Goal: Task Accomplishment & Management: Use online tool/utility

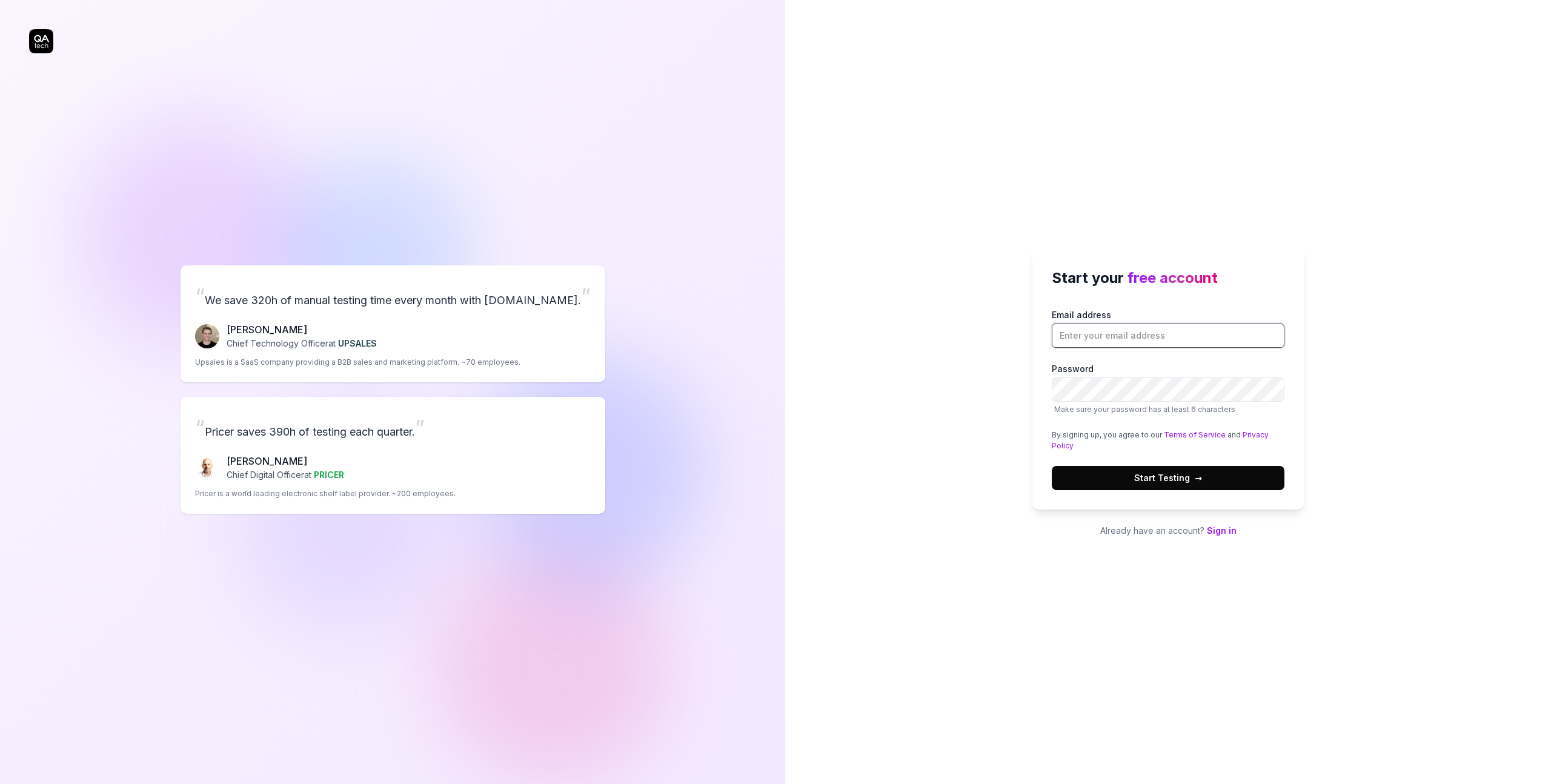
click at [1122, 342] on input "Email address" at bounding box center [1167, 335] width 232 height 24
type input "[EMAIL_ADDRESS][PERSON_NAME][DOMAIN_NAME]"
click at [1051, 466] on button "Start Testing →" at bounding box center [1167, 478] width 232 height 24
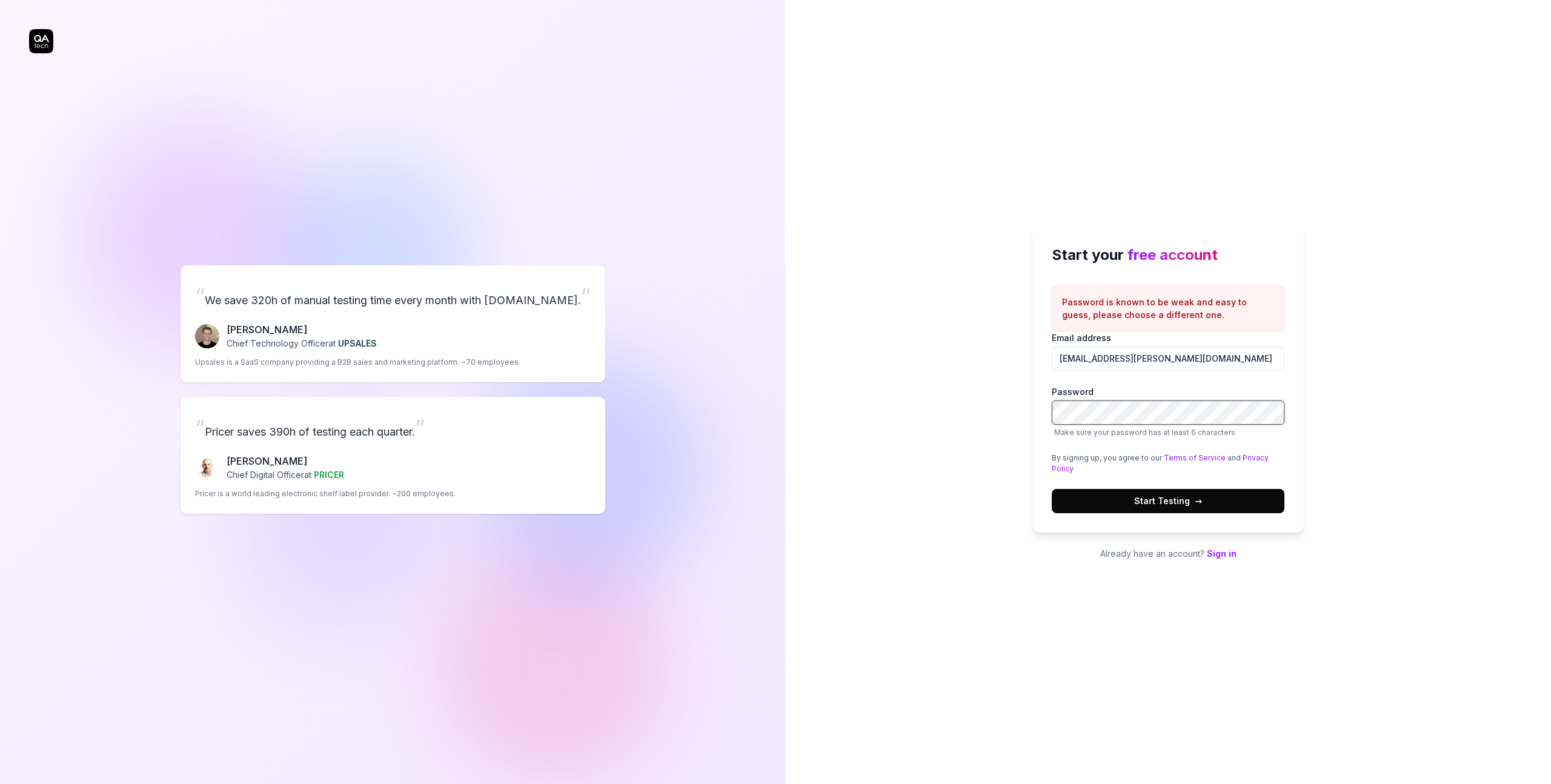
click at [1047, 412] on div "Start your free account Password is known to be weak and easy to guess, please …" at bounding box center [1168, 378] width 272 height 308
click at [1051, 489] on button "Start Testing →" at bounding box center [1167, 501] width 232 height 24
click at [1138, 510] on button "Start Testing →" at bounding box center [1167, 501] width 232 height 24
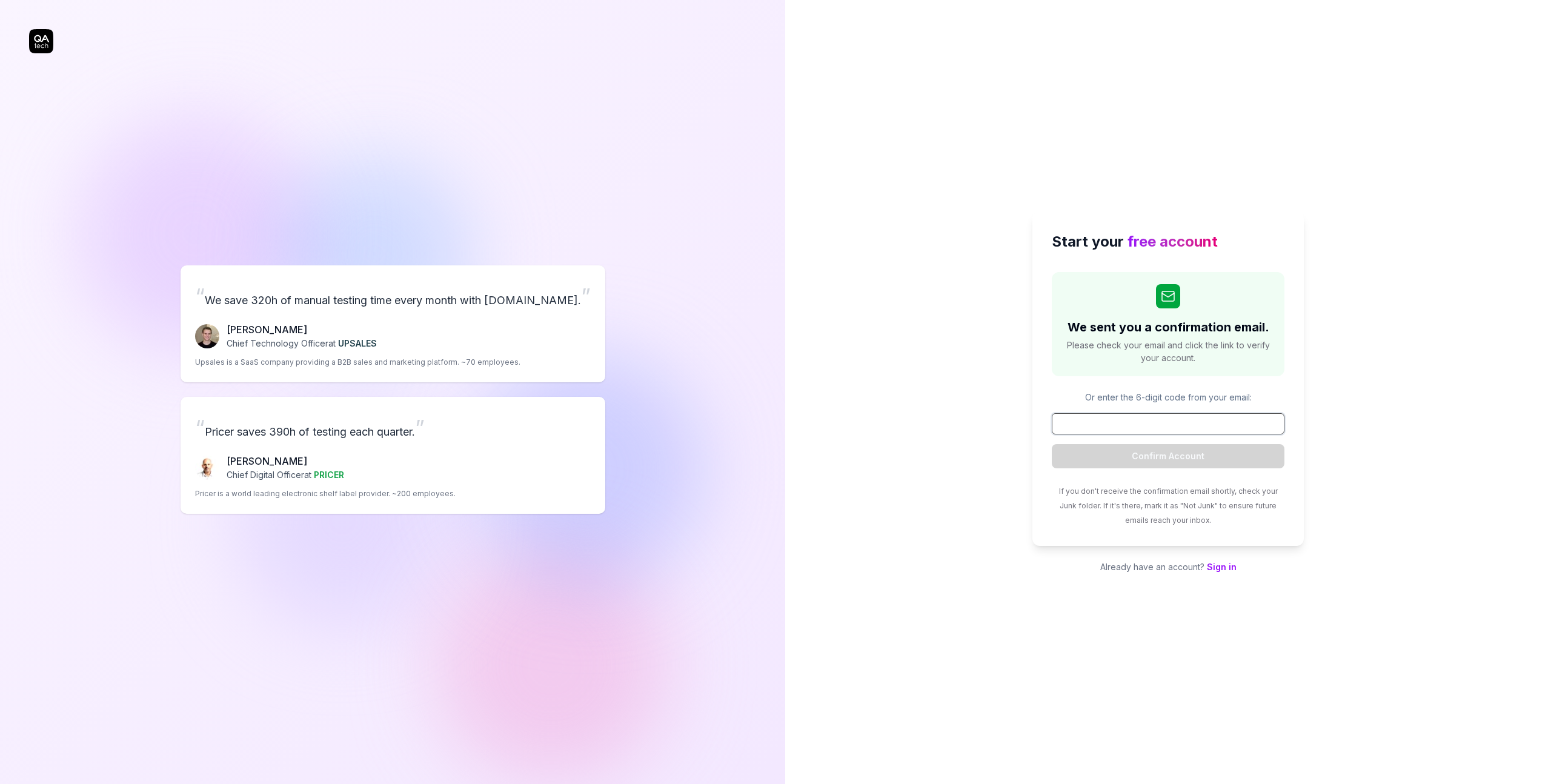
paste input "437221"
type input "437221"
click at [1179, 453] on button "Confirm Account" at bounding box center [1167, 456] width 232 height 24
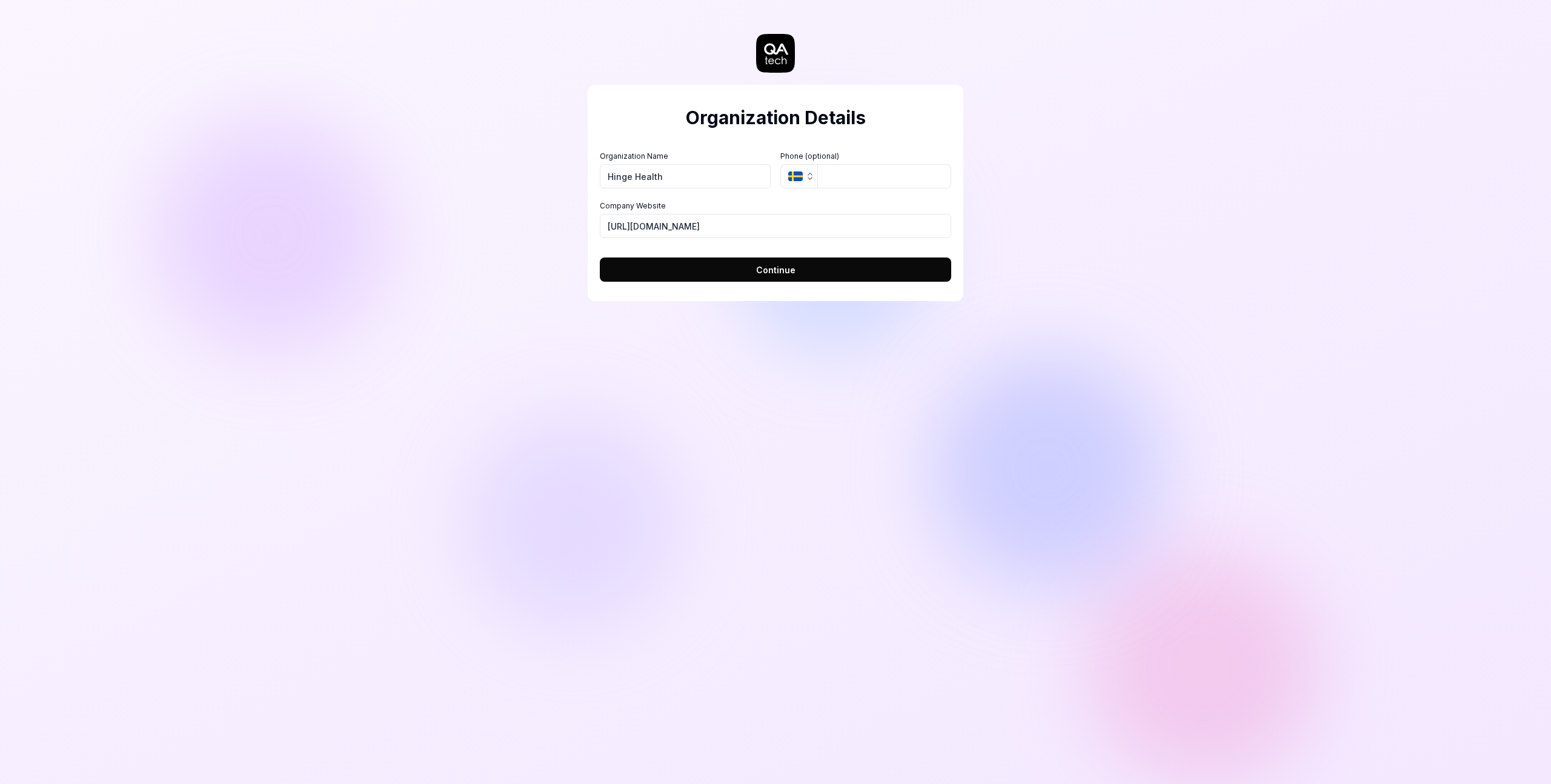
type input "Hinge Health"
click at [784, 266] on span "Continue" at bounding box center [775, 270] width 39 height 13
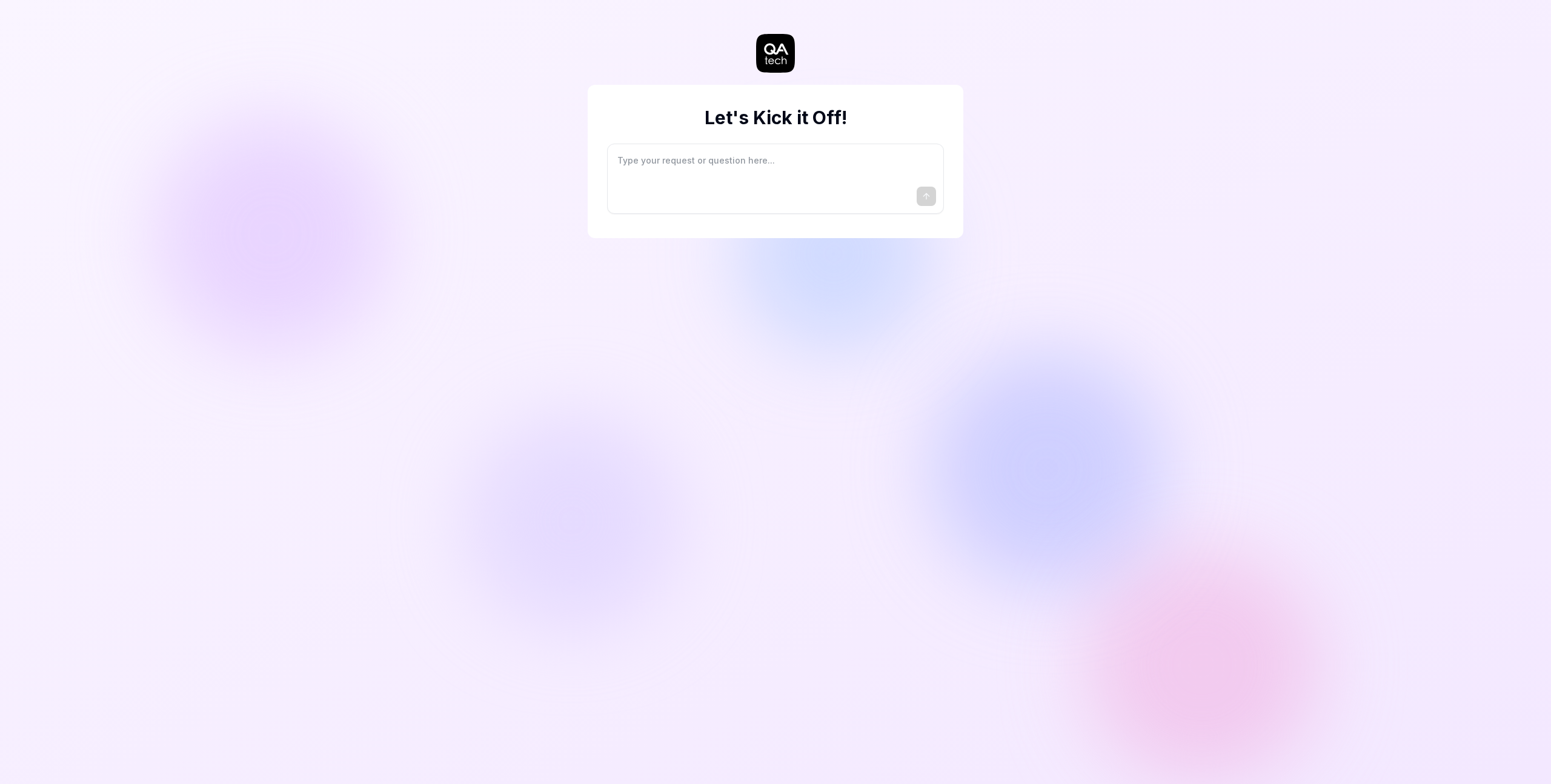
type textarea "*"
type textarea "I"
type textarea "*"
type textarea "I"
type textarea "*"
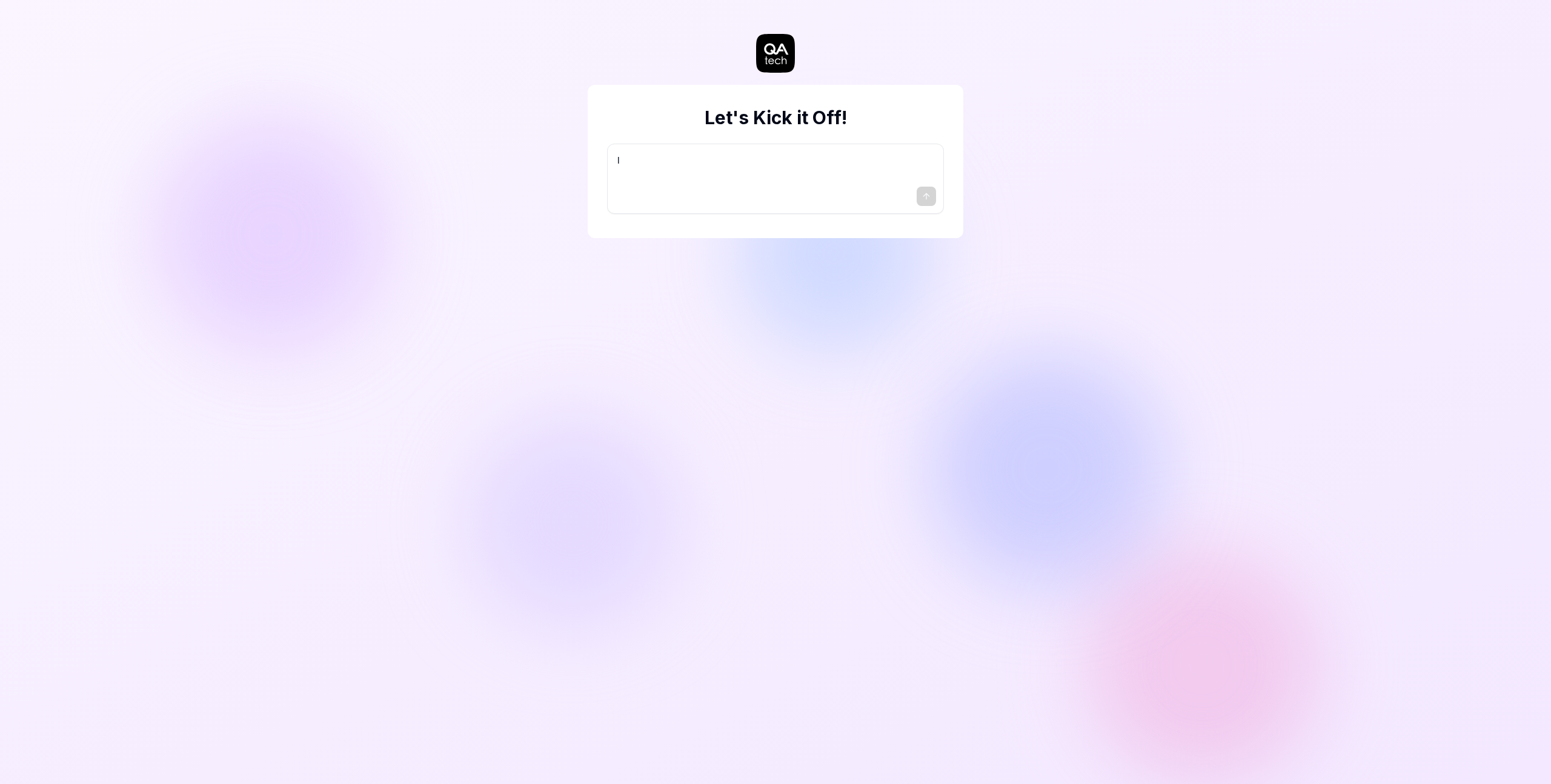
type textarea "I w"
type textarea "*"
type textarea "I wa"
type textarea "*"
type textarea "I wan"
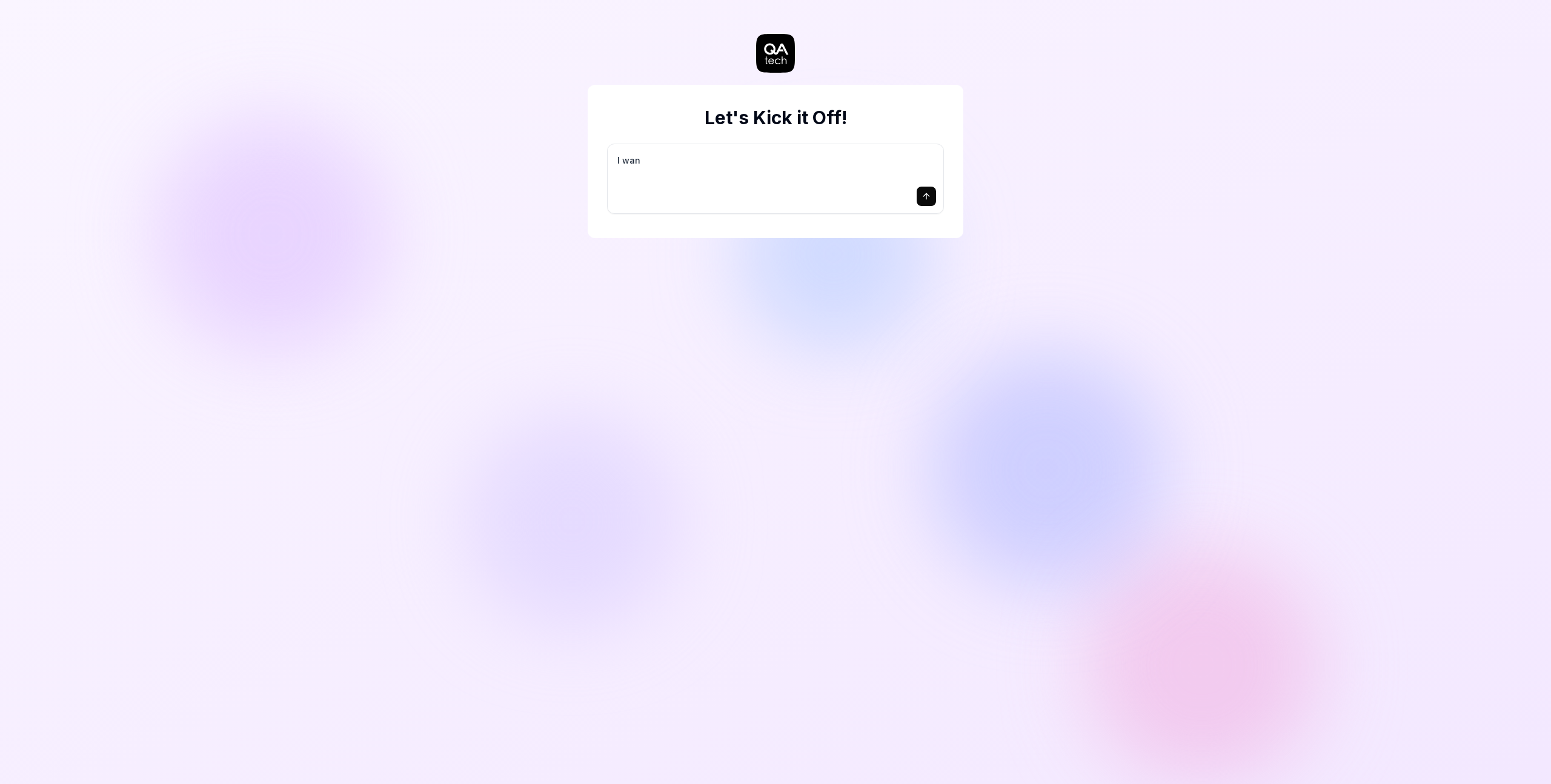
type textarea "*"
type textarea "I want"
type textarea "*"
type textarea "I want"
type textarea "*"
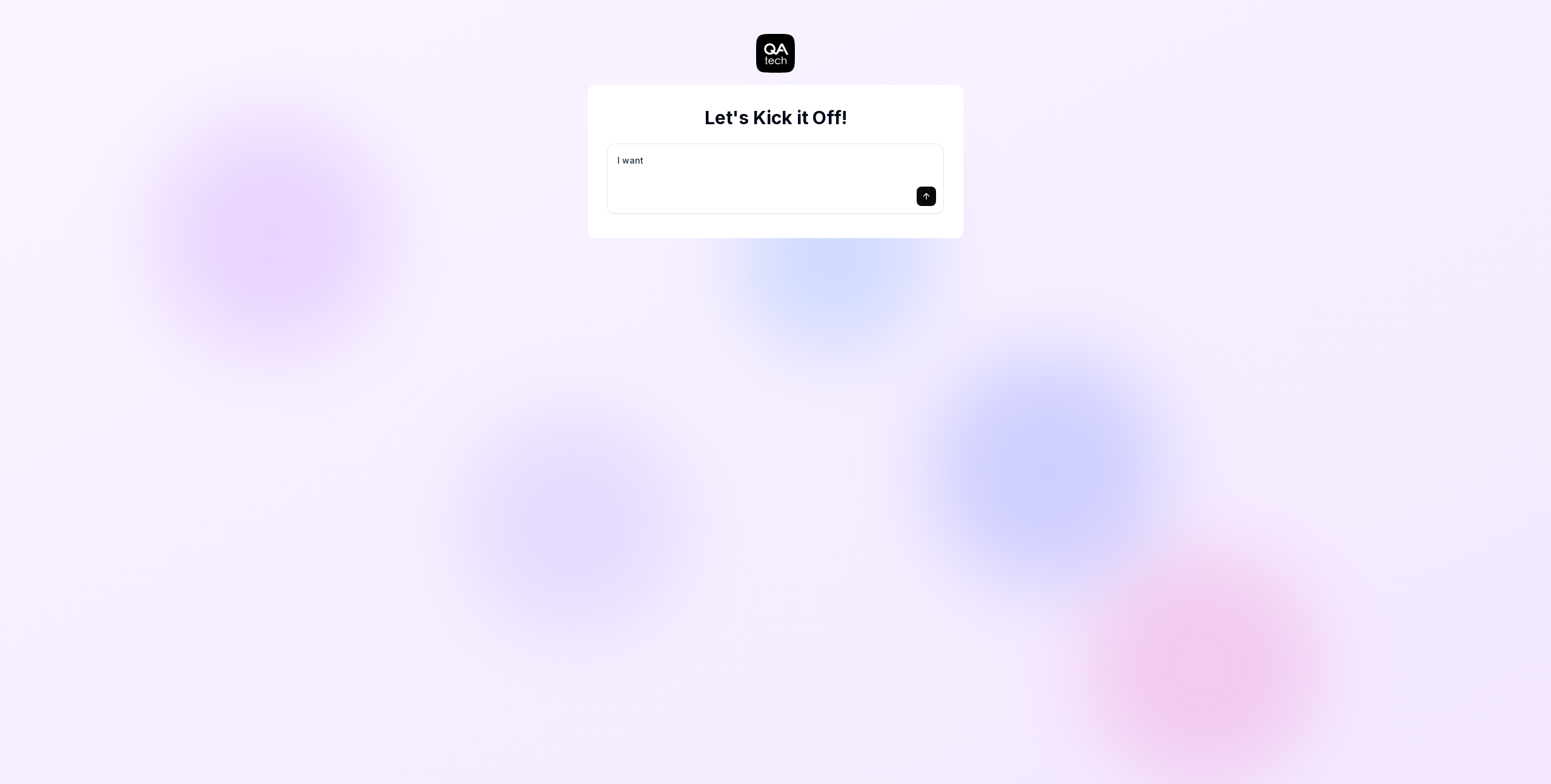
type textarea "I want a"
type textarea "*"
type textarea "I want a"
type textarea "*"
type textarea "I want a g"
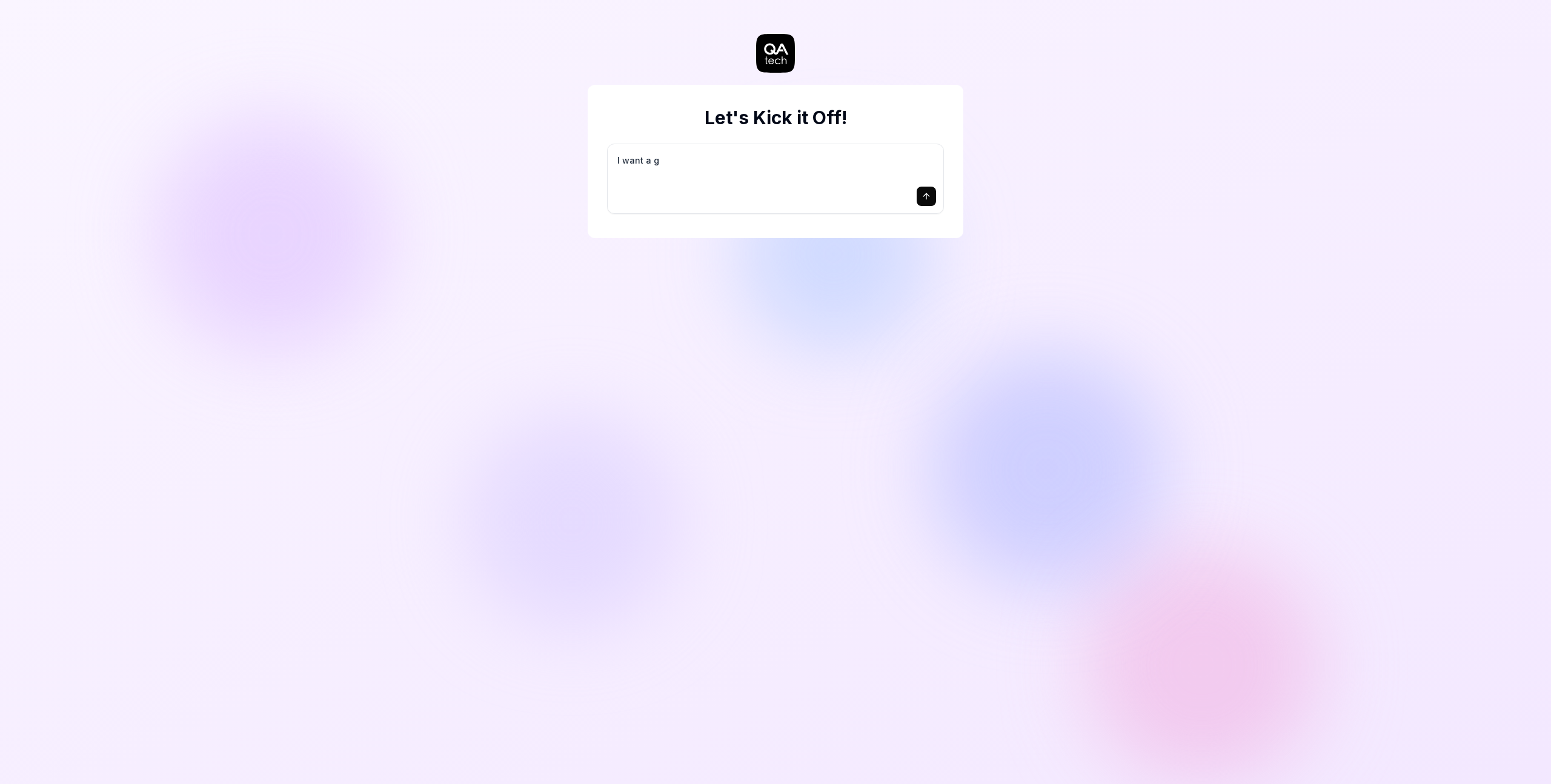
type textarea "*"
type textarea "I want a go"
type textarea "*"
type textarea "I want a goo"
type textarea "*"
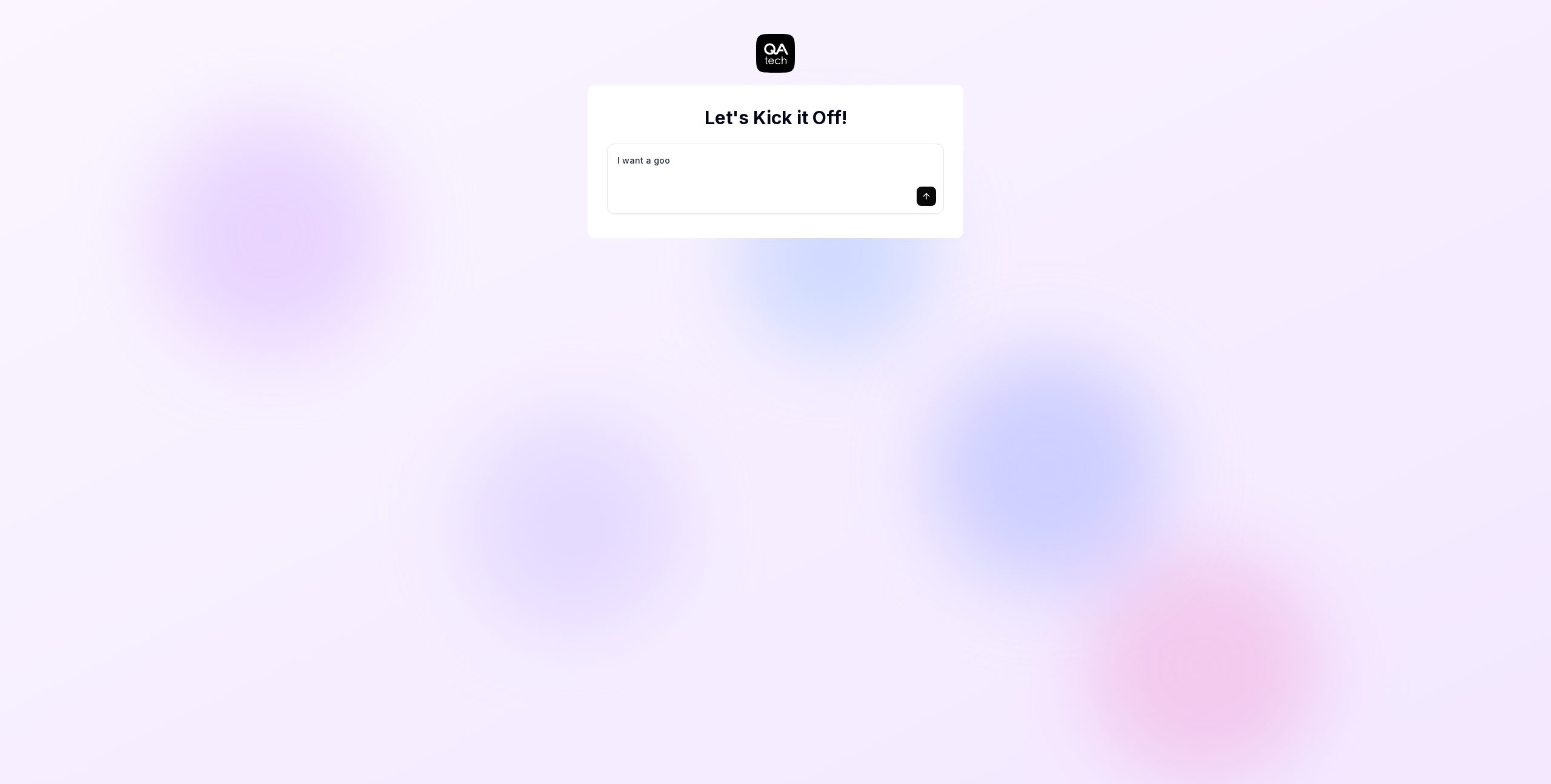
type textarea "I want a good"
type textarea "*"
type textarea "I want a good"
type textarea "*"
type textarea "I want a good t"
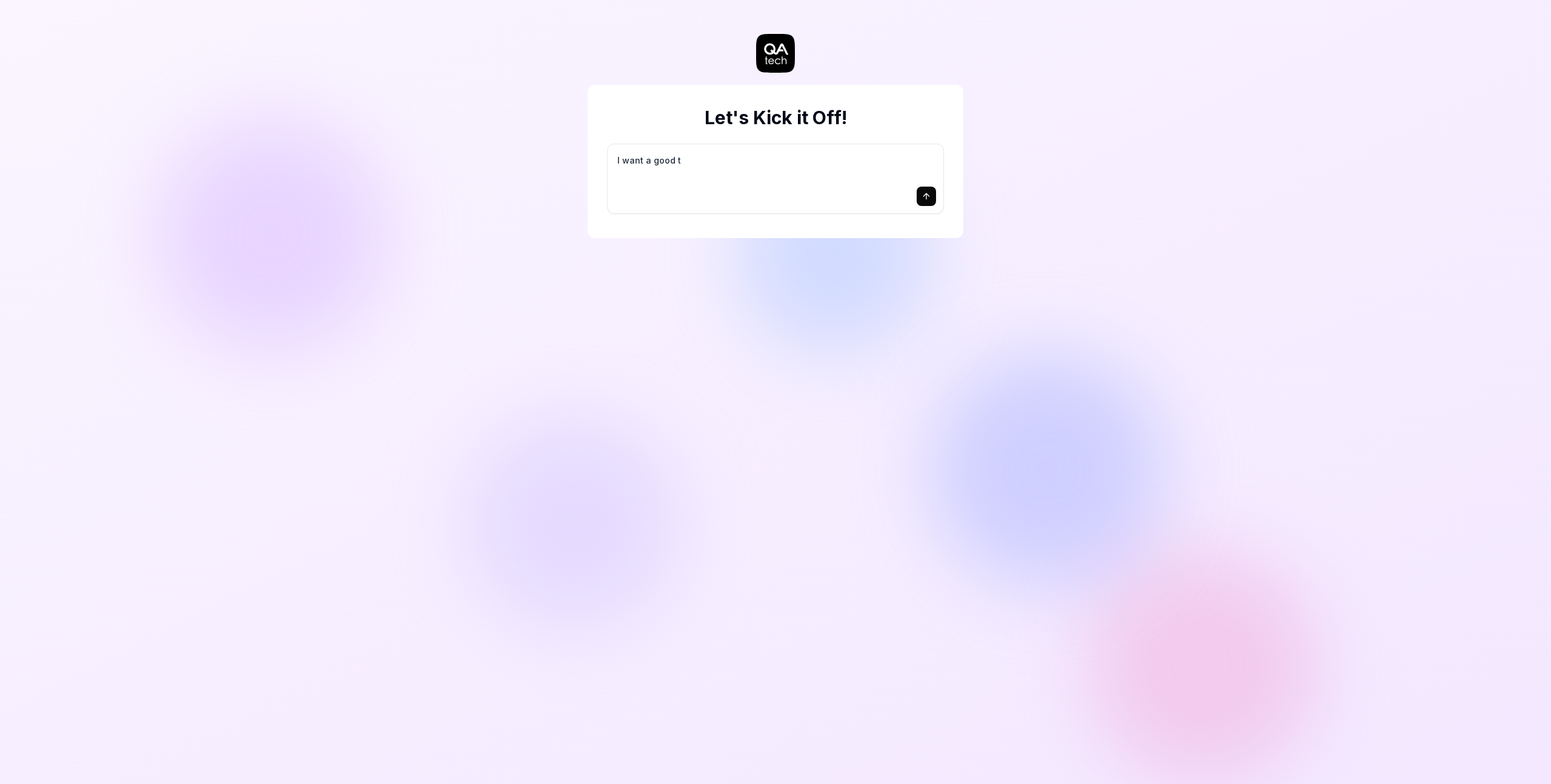
type textarea "*"
type textarea "I want a good te"
type textarea "*"
type textarea "I want a good tes"
type textarea "*"
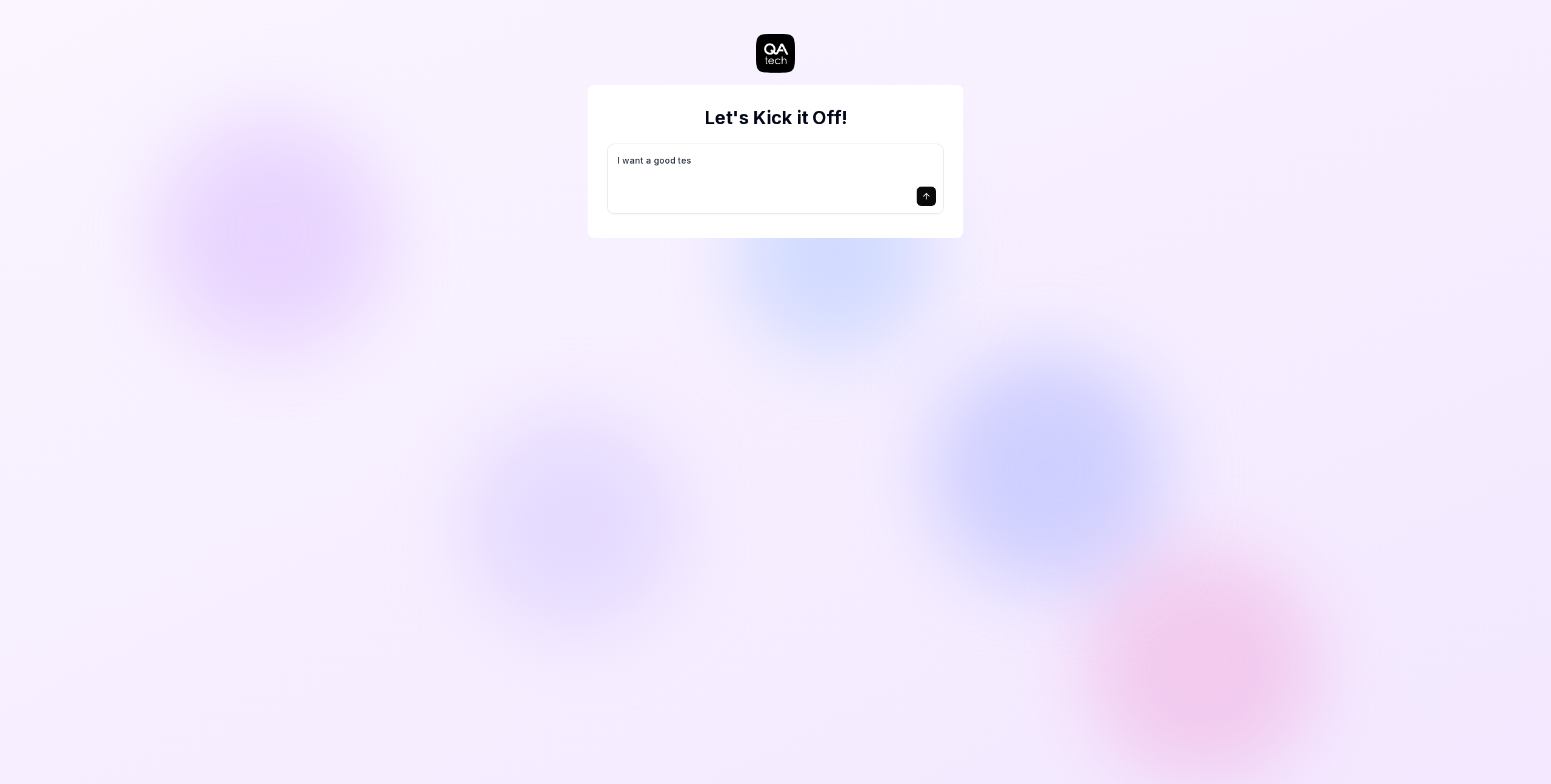
type textarea "I want a good test"
type textarea "*"
type textarea "I want a good test"
type textarea "*"
type textarea "I want a good test s"
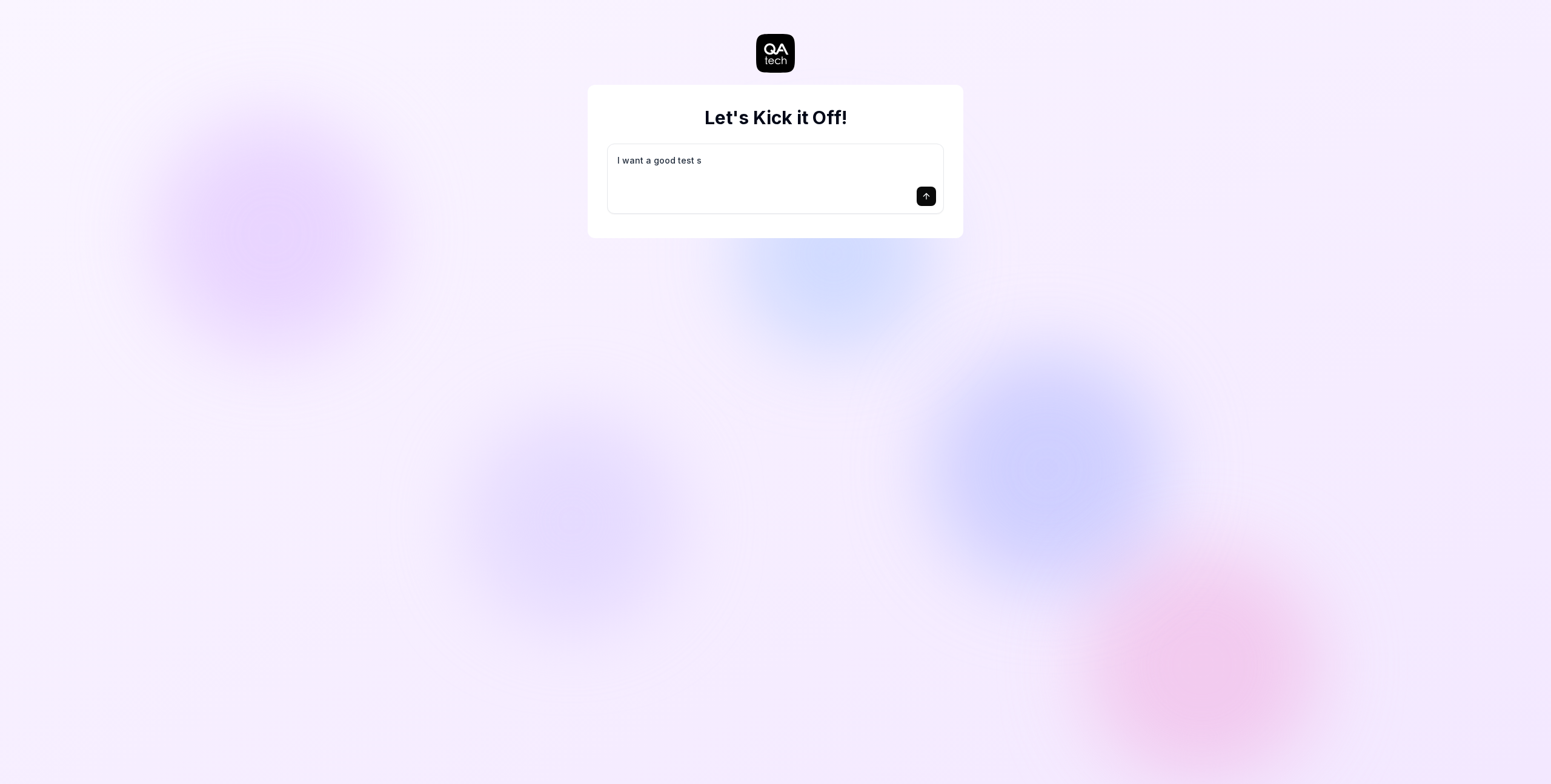
type textarea "*"
type textarea "I want a good test se"
type textarea "*"
type textarea "I want a good test set"
type textarea "*"
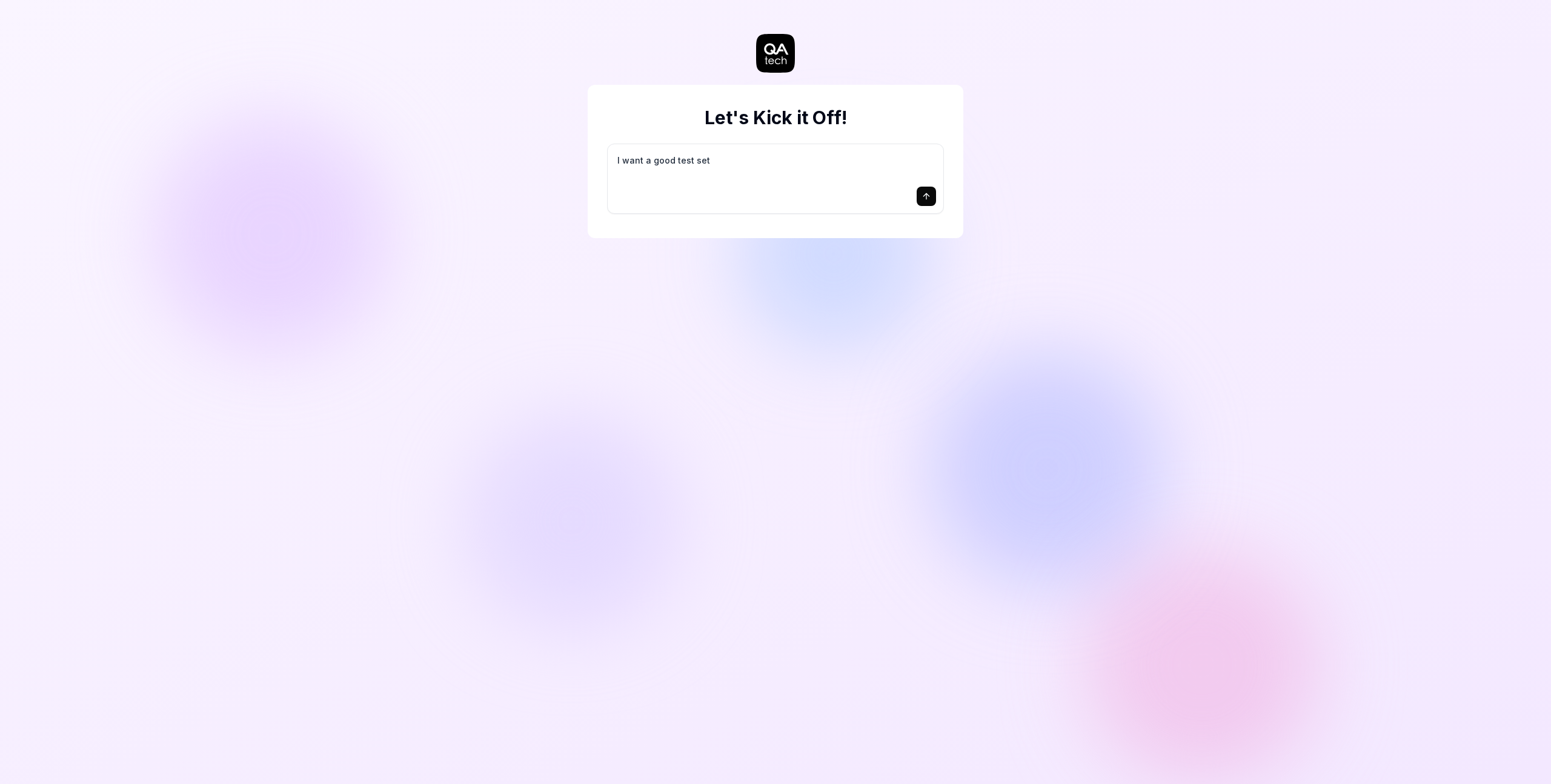
type textarea "I want a good test setu"
type textarea "*"
type textarea "I want a good test setup"
type textarea "*"
type textarea "I want a good test setup"
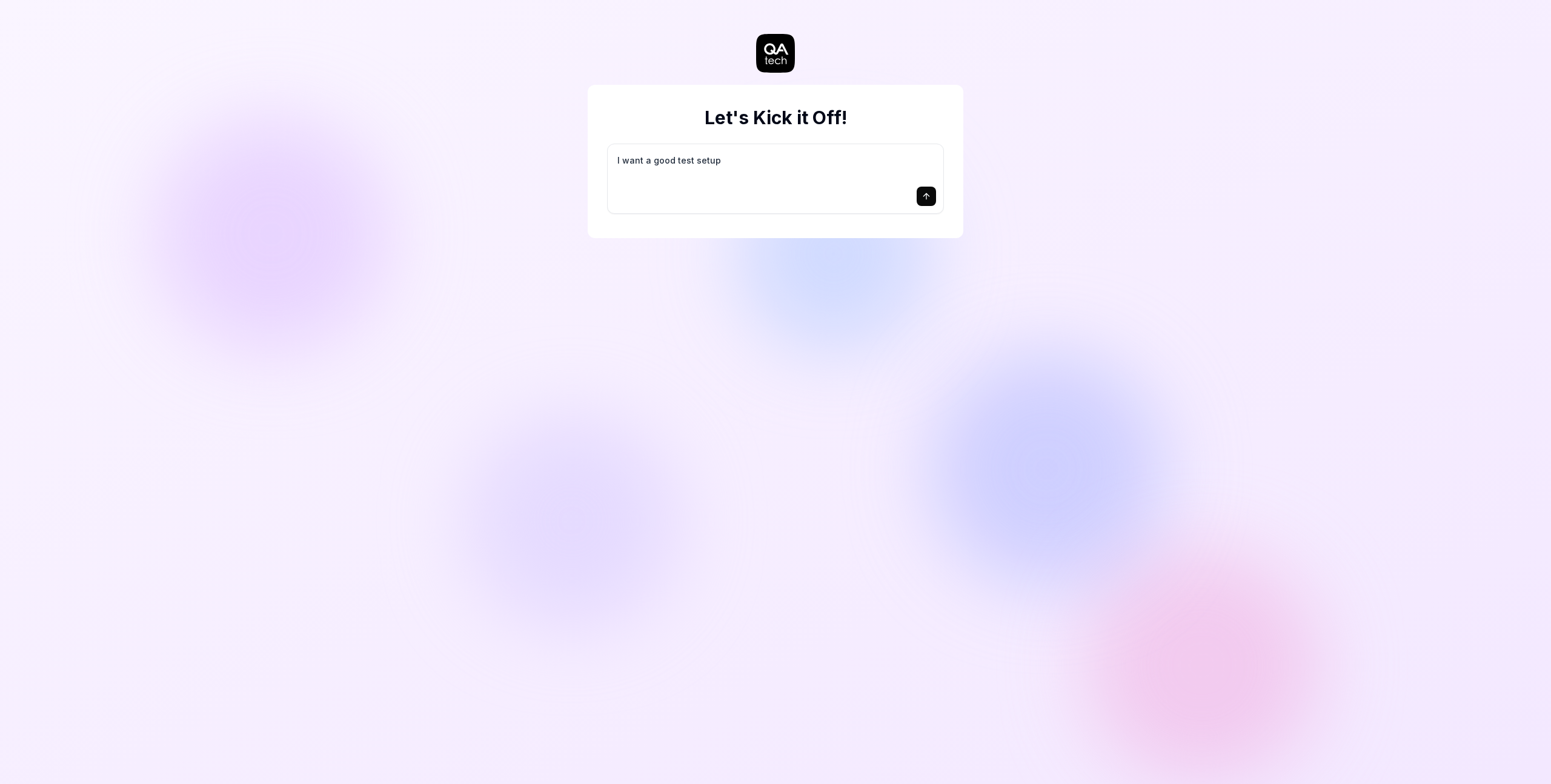
type textarea "*"
type textarea "I want a good test setup f"
type textarea "*"
type textarea "I want a good test setup fo"
type textarea "*"
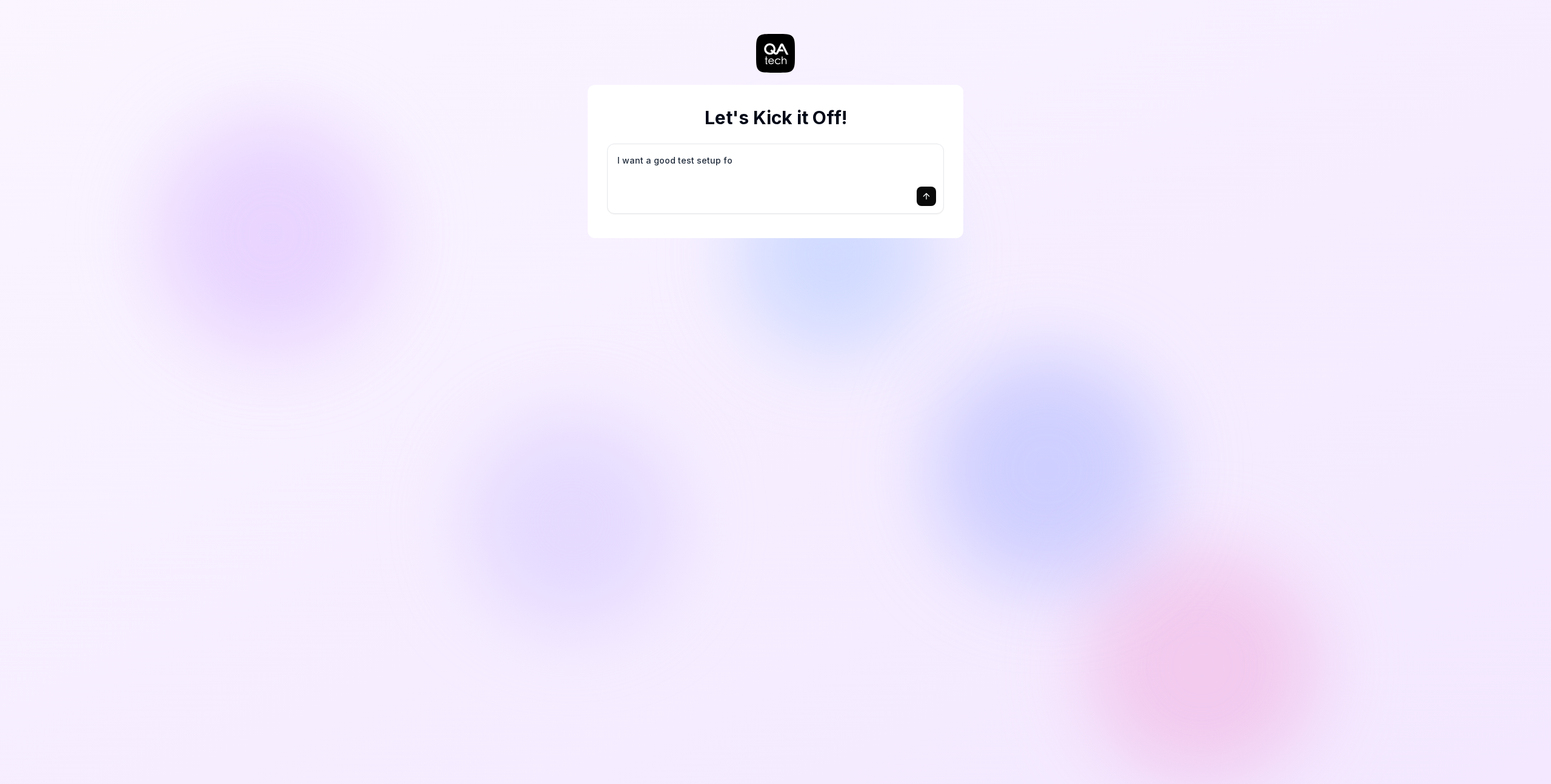
type textarea "I want a good test setup for"
type textarea "*"
type textarea "I want a good test setup for"
type textarea "*"
type textarea "I want a good test setup for m"
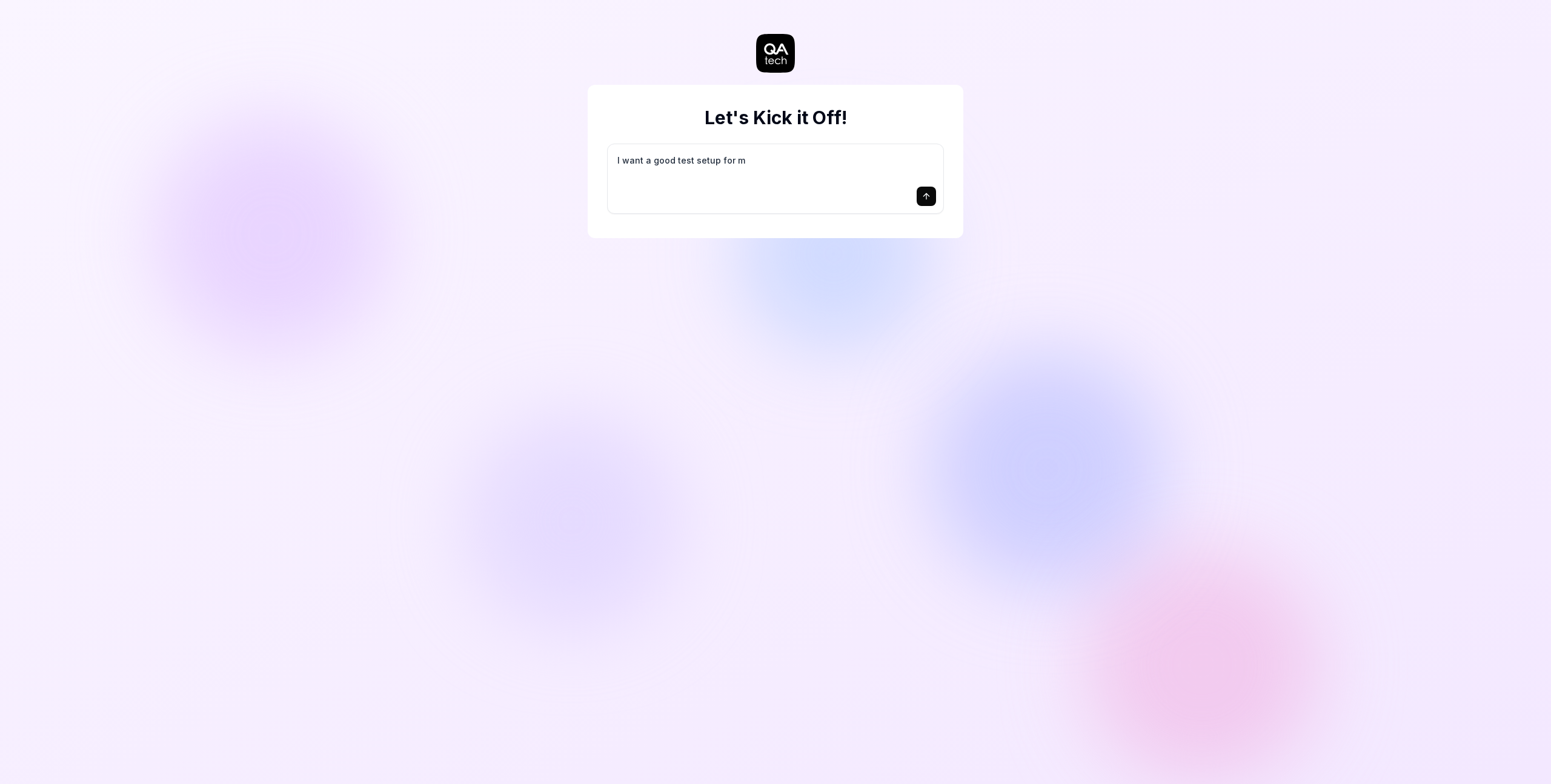
type textarea "*"
type textarea "I want a good test setup for my"
type textarea "*"
type textarea "I want a good test setup for my"
type textarea "*"
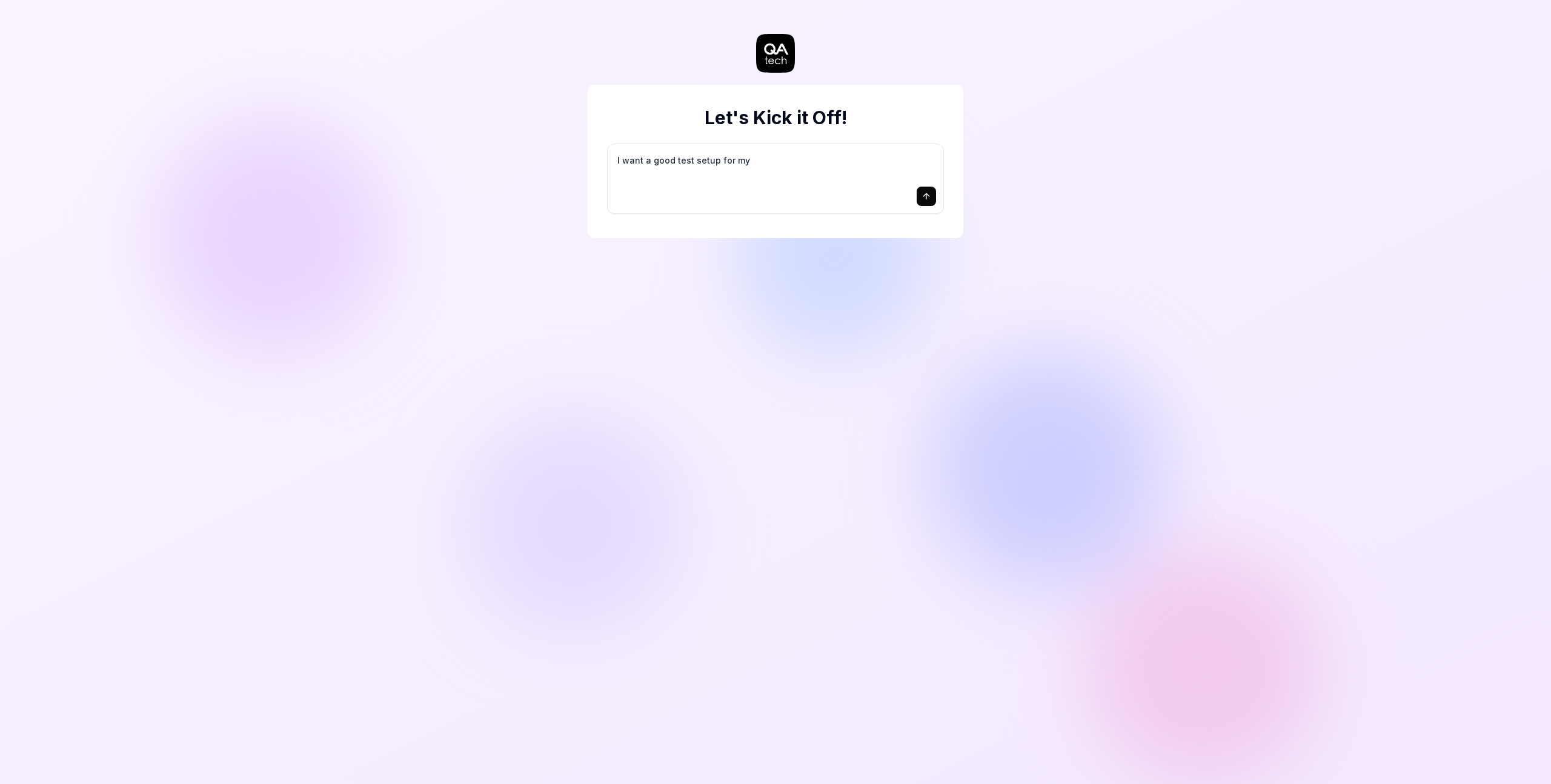
type textarea "I want a good test setup for my s"
type textarea "*"
type textarea "I want a good test setup for my si"
type textarea "*"
type textarea "I want a good test setup for my sit"
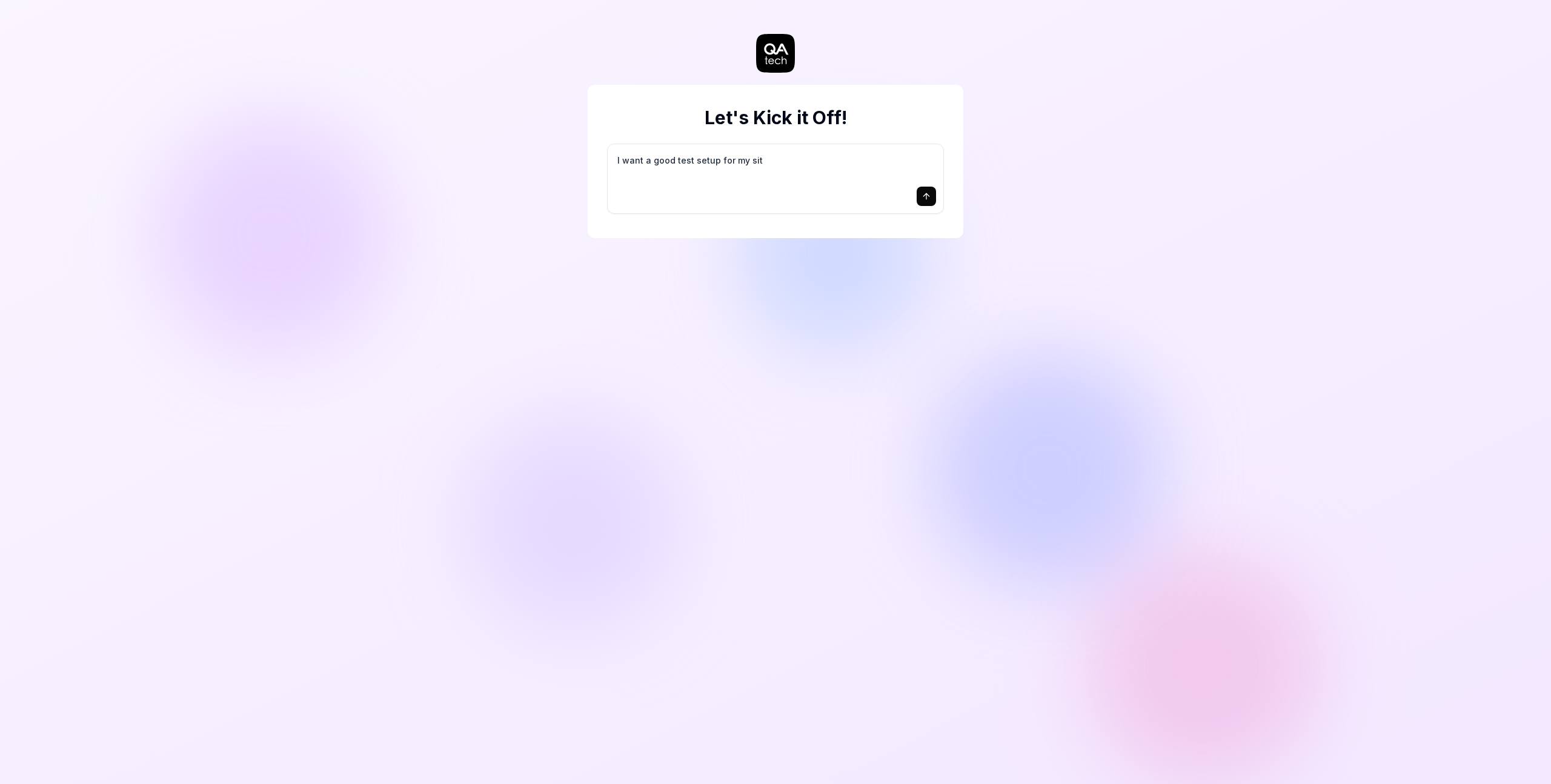
type textarea "*"
type textarea "I want a good test setup for my site"
type textarea "*"
type textarea "I want a good test setup for my site"
type textarea "*"
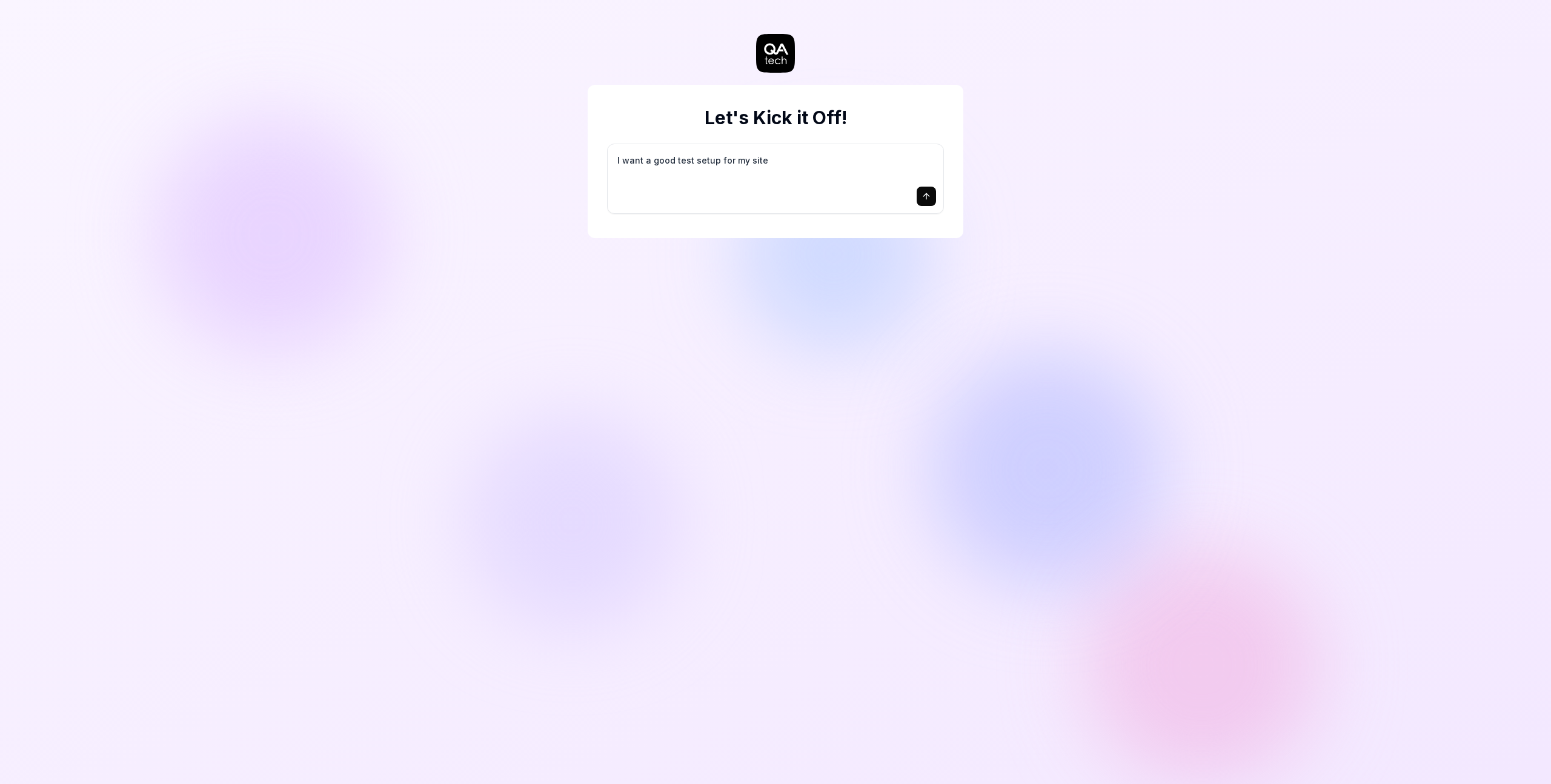
type textarea "I want a good test setup for my site -"
type textarea "*"
type textarea "I want a good test setup for my site -"
type textarea "*"
type textarea "I want a good test setup for my site - h"
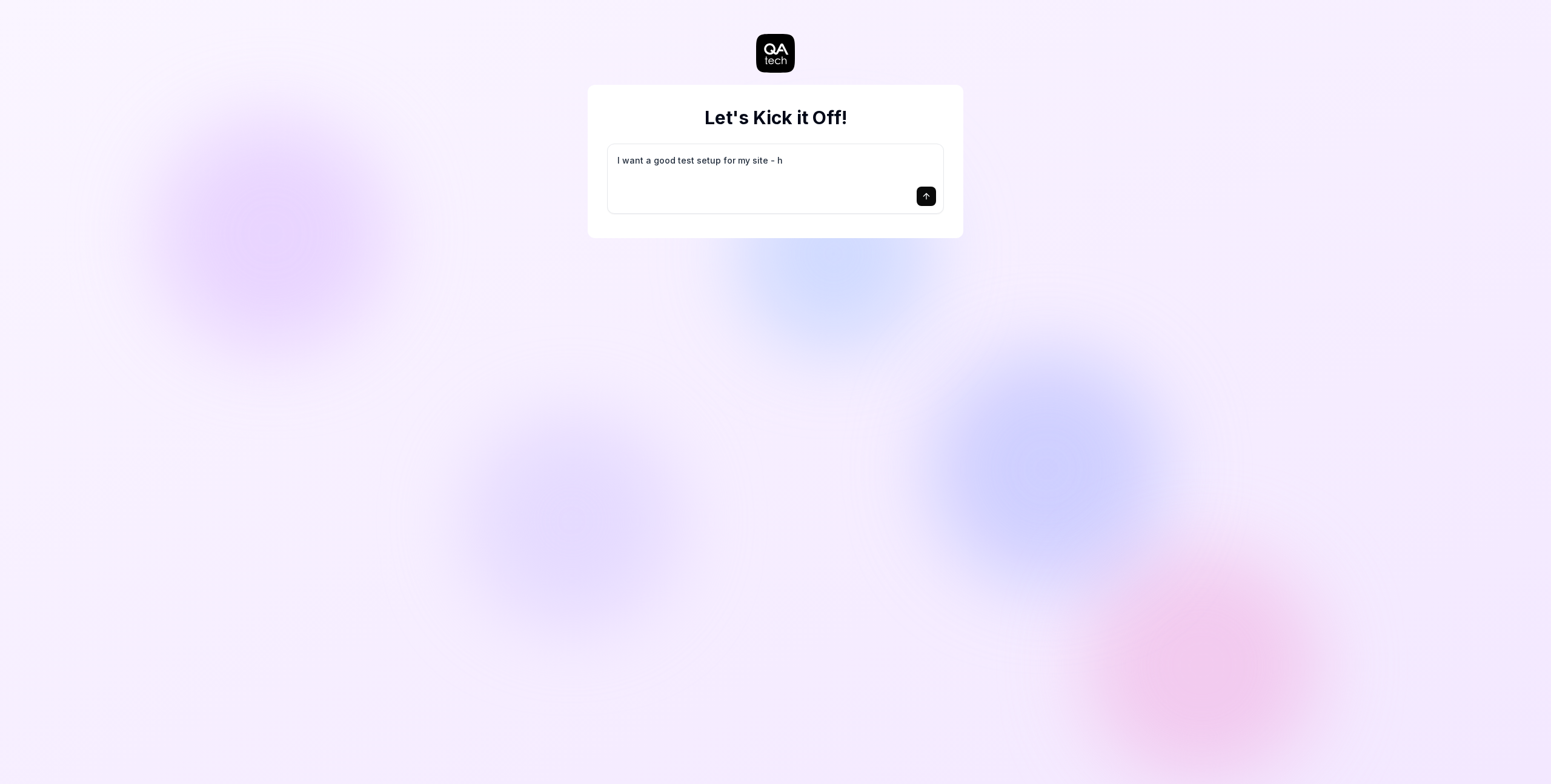
type textarea "*"
type textarea "I want a good test setup for my site - he"
type textarea "*"
type textarea "I want a good test setup for my site - hel"
type textarea "*"
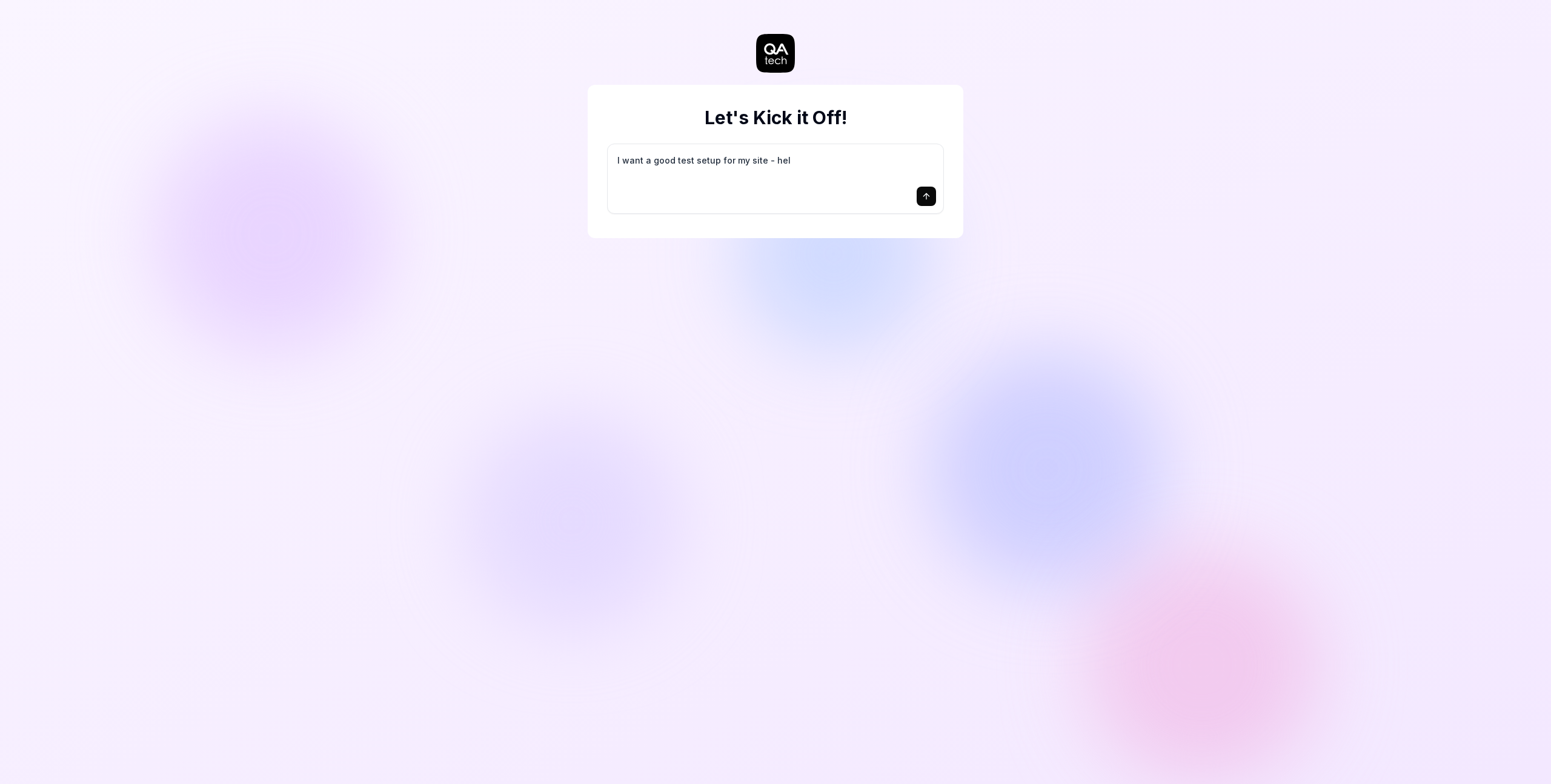
type textarea "I want a good test setup for my site - help"
type textarea "*"
type textarea "I want a good test setup for my site - help"
type textarea "*"
type textarea "I want a good test setup for my site - help m"
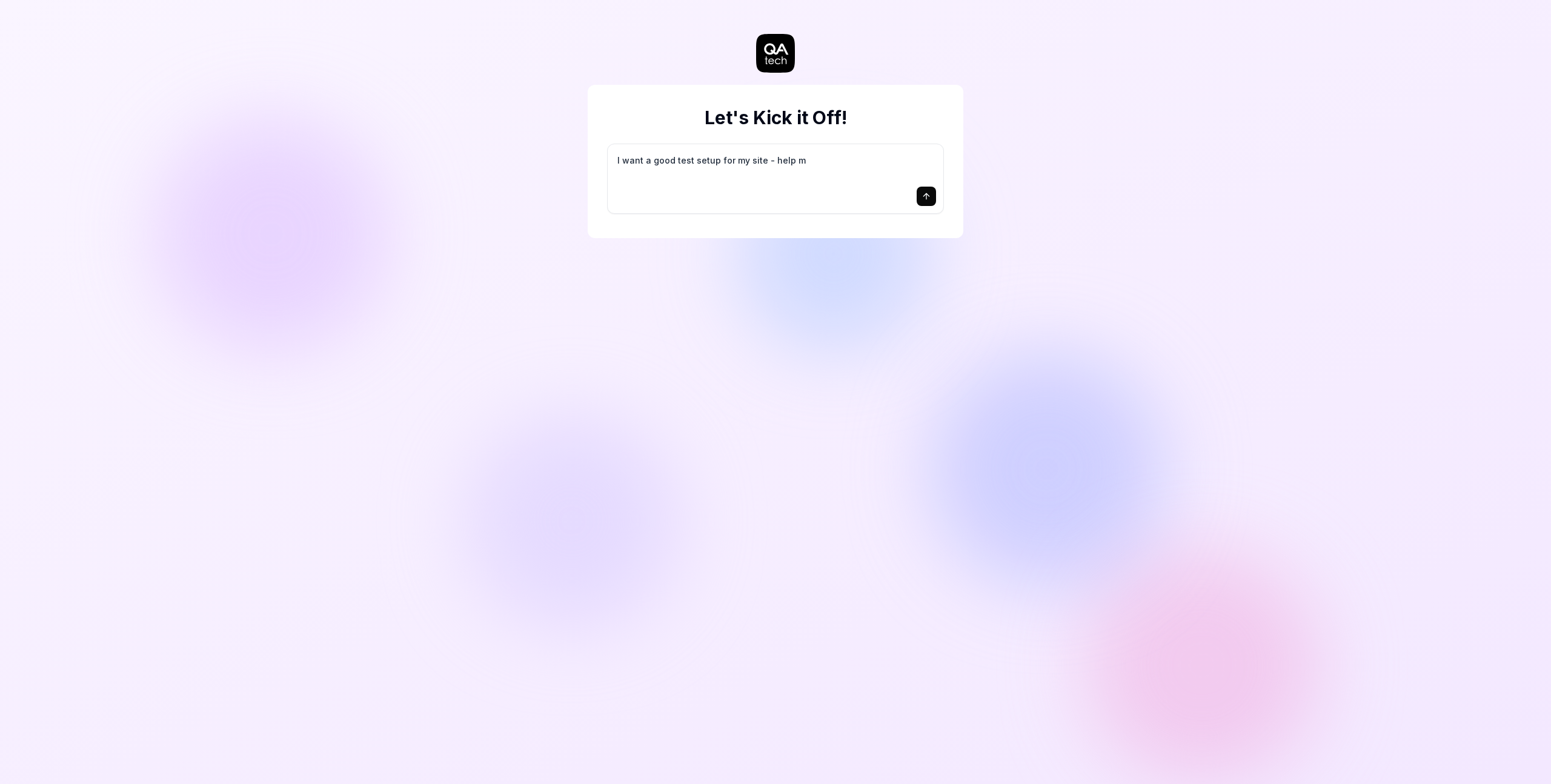
type textarea "*"
type textarea "I want a good test setup for my site - help me"
type textarea "*"
type textarea "I want a good test setup for my site - help me"
type textarea "*"
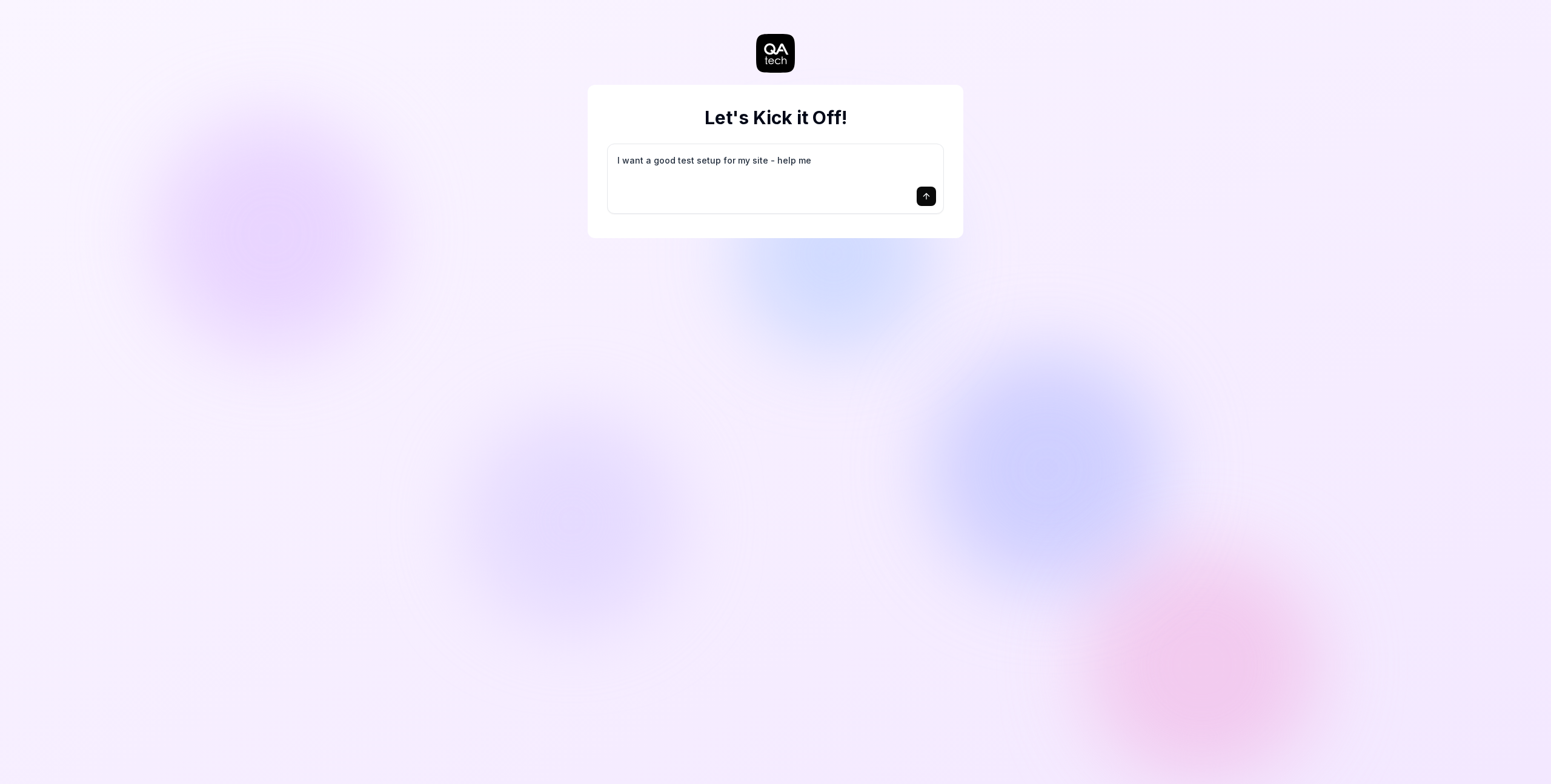
type textarea "I want a good test setup for my site - help me c"
type textarea "*"
type textarea "I want a good test setup for my site - help me cr"
type textarea "*"
type textarea "I want a good test setup for my site - help me cre"
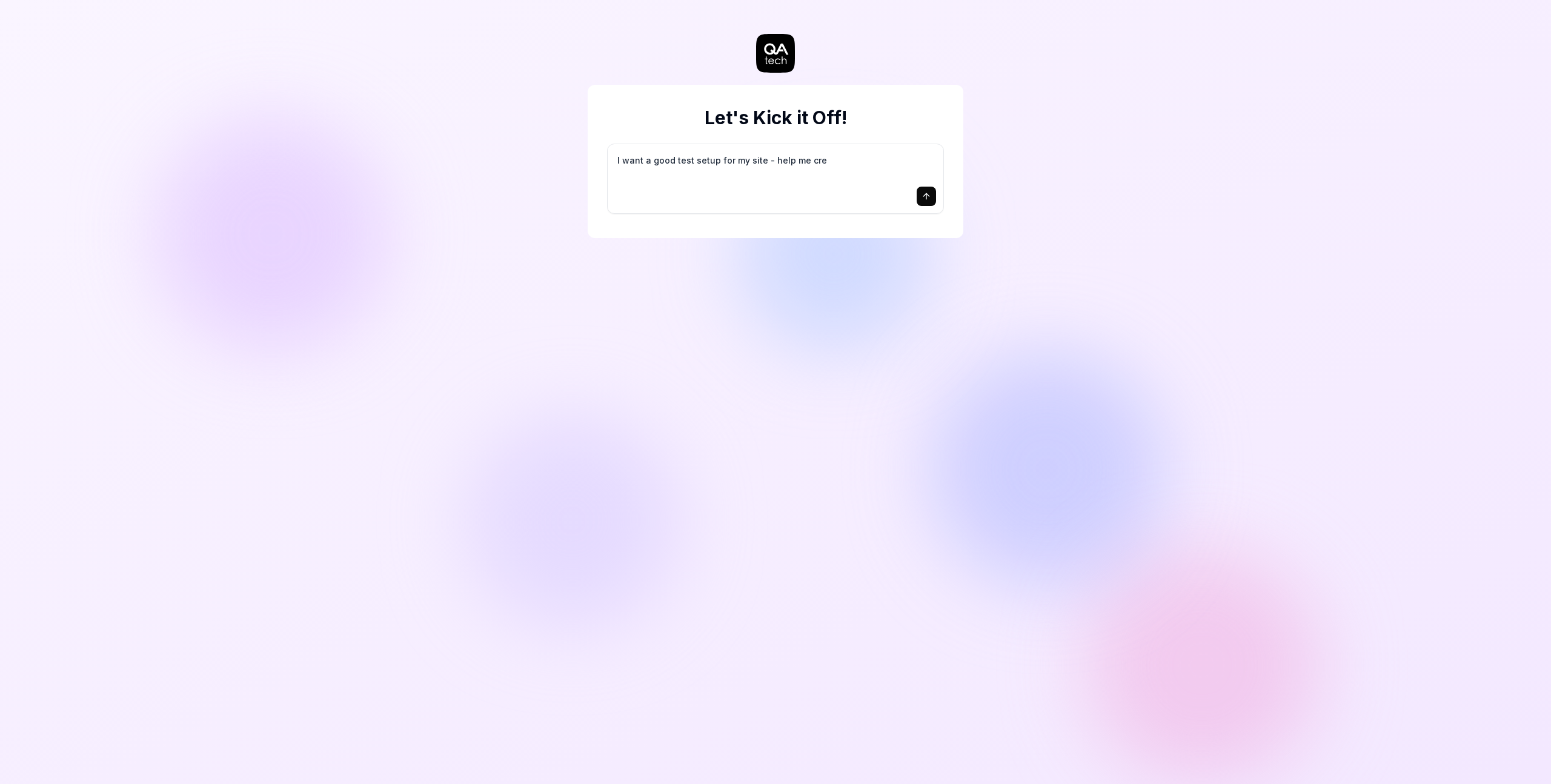
type textarea "*"
type textarea "I want a good test setup for my site - help me crea"
type textarea "*"
type textarea "I want a good test setup for my site - help me creat"
type textarea "*"
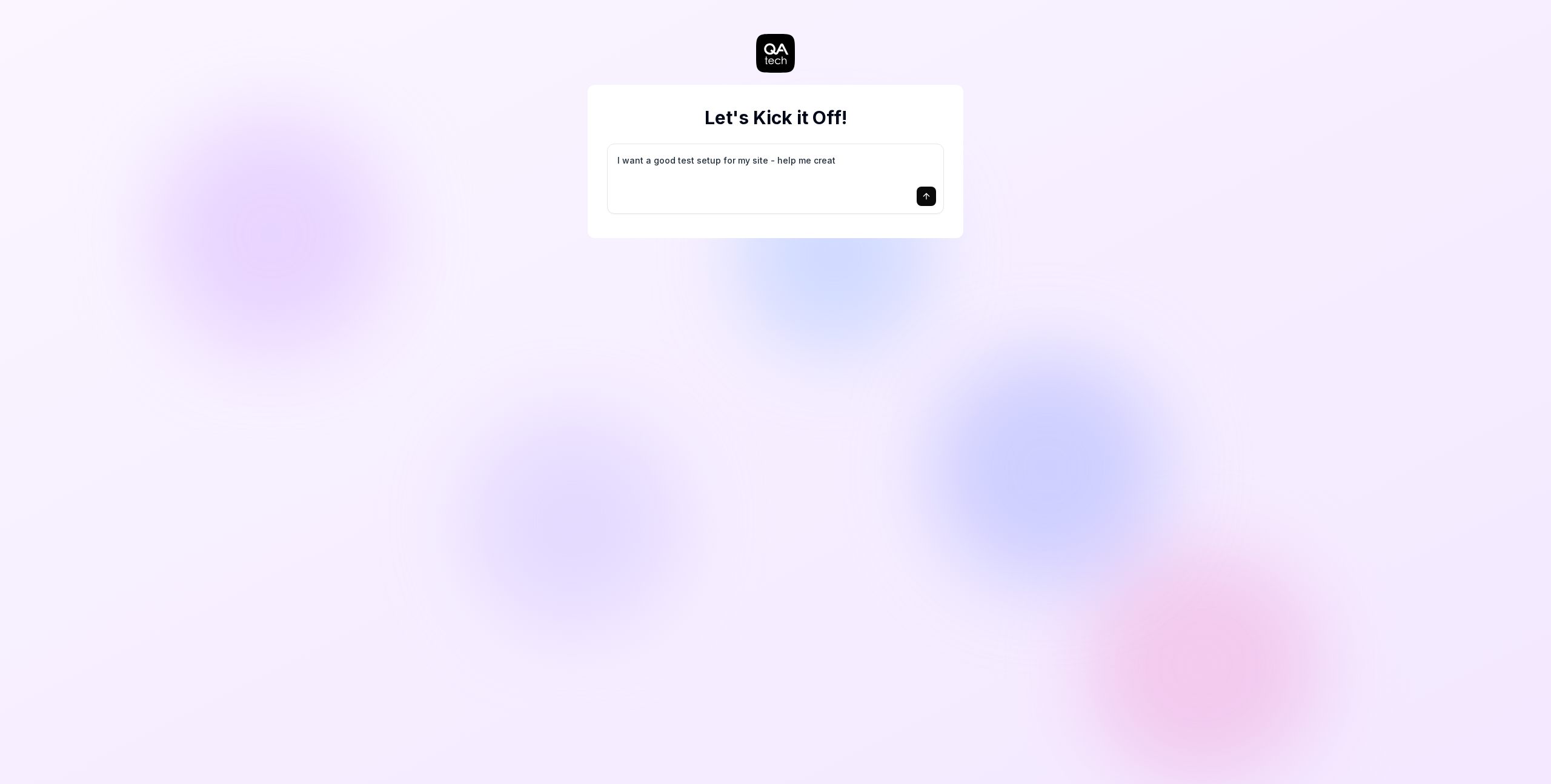
type textarea "I want a good test setup for my site - help me create"
type textarea "*"
type textarea "I want a good test setup for my site - help me create"
type textarea "*"
type textarea "I want a good test setup for my site - help me create t"
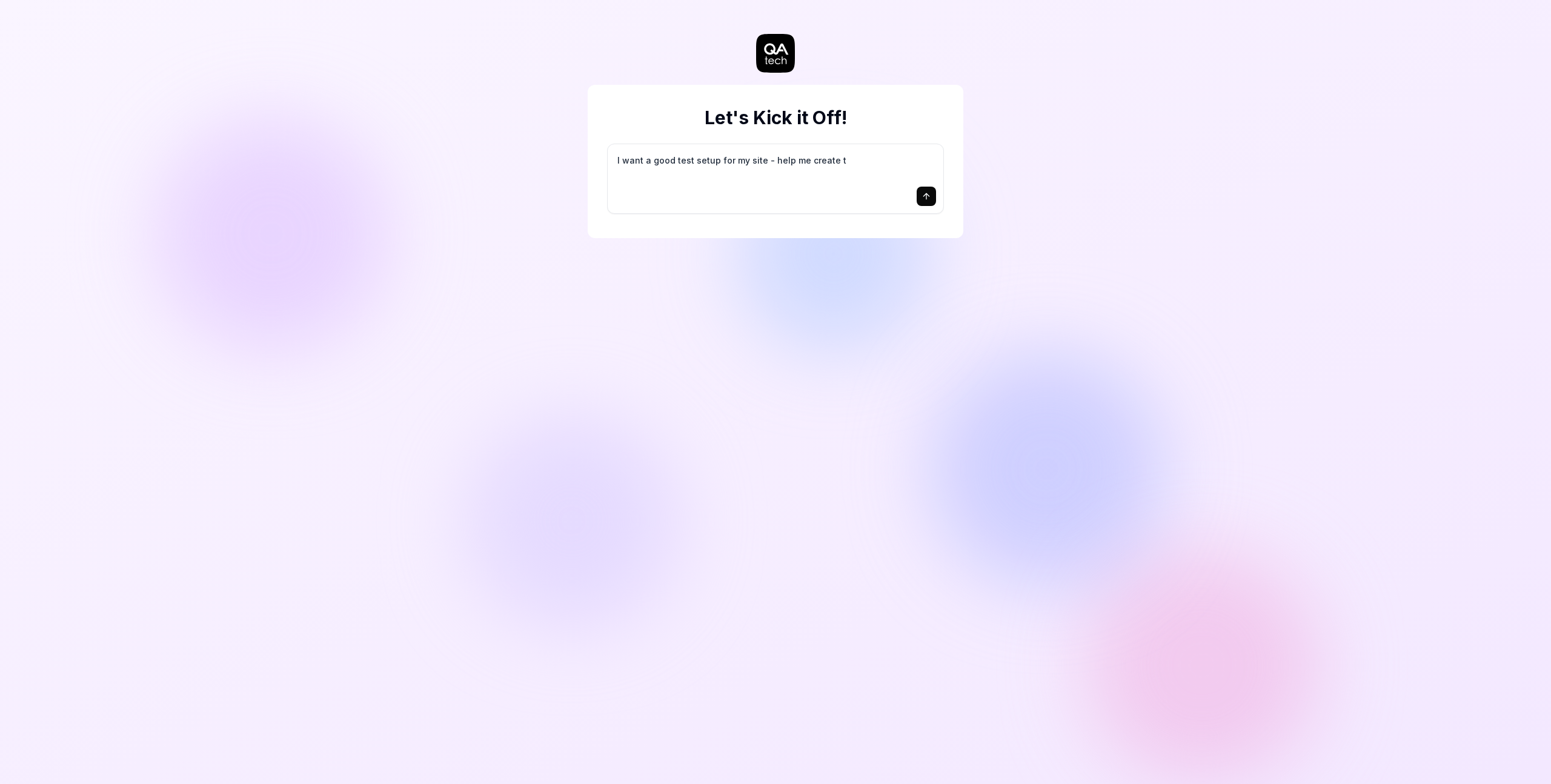
type textarea "*"
type textarea "I want a good test setup for my site - help me create th"
type textarea "*"
type textarea "I want a good test setup for my site - help me create the"
type textarea "*"
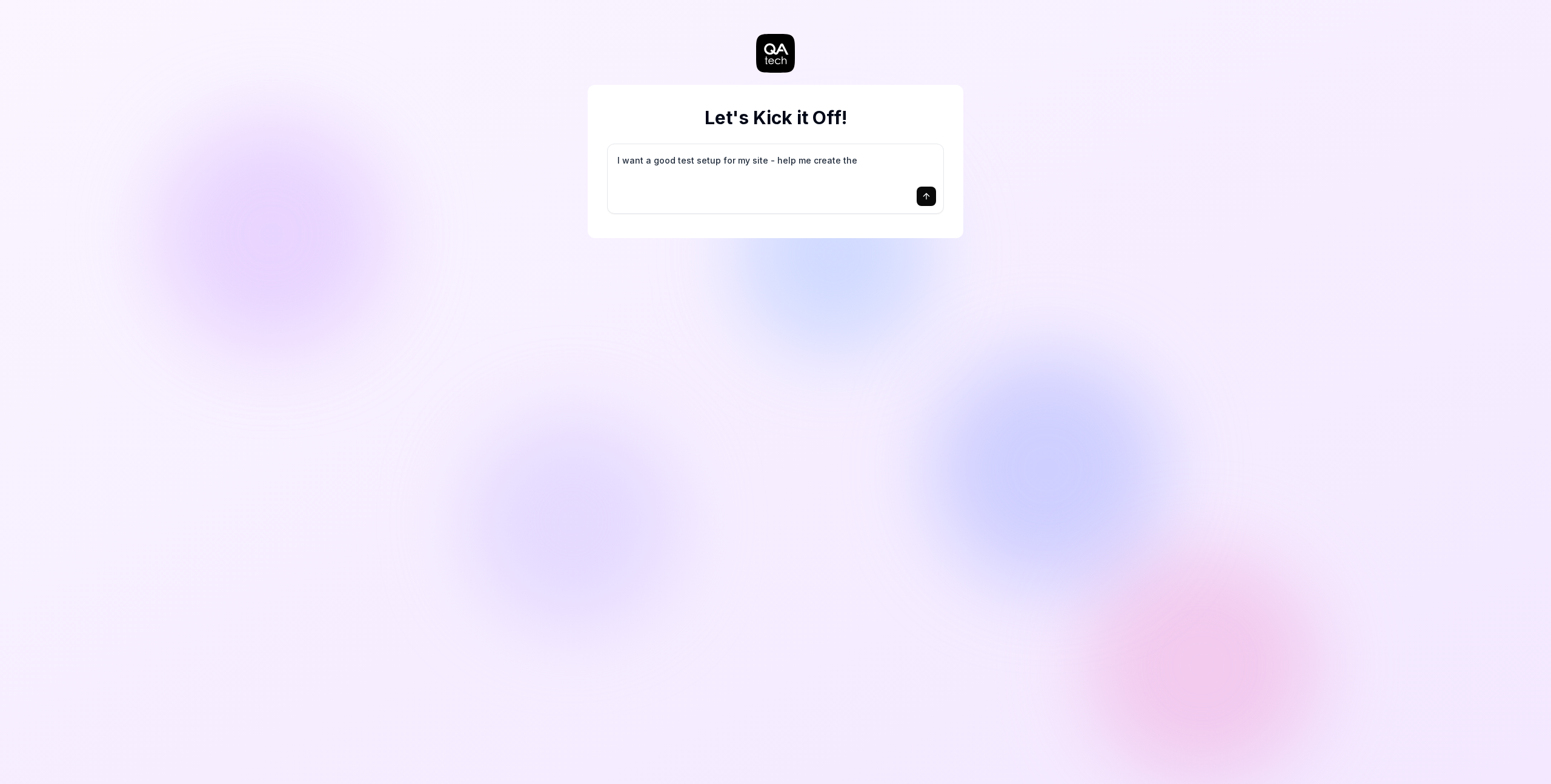
type textarea "I want a good test setup for my site - help me create the"
type textarea "*"
type textarea "I want a good test setup for my site - help me create the f"
type textarea "*"
type textarea "I want a good test setup for my site - help me create the fi"
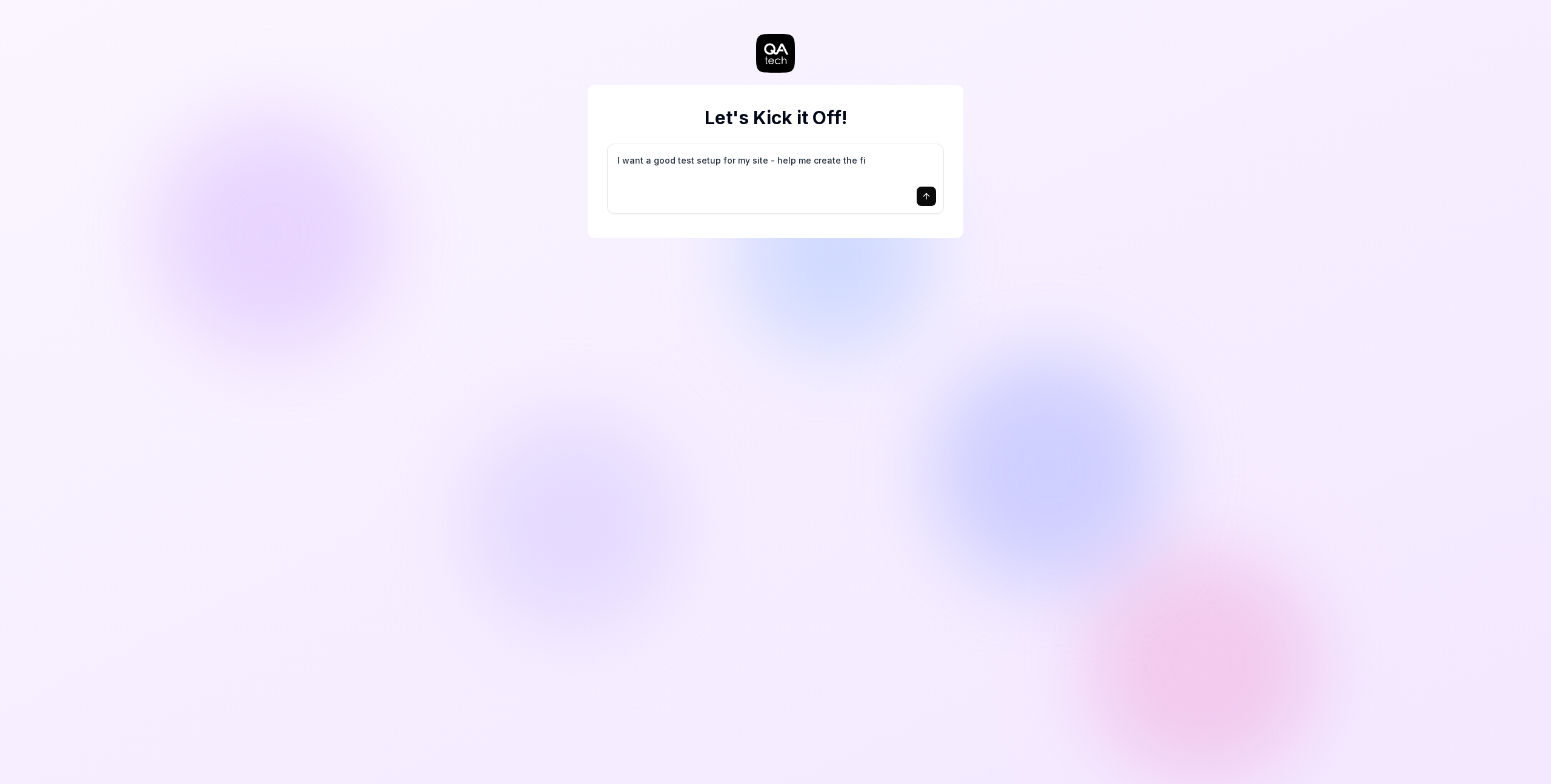
type textarea "*"
type textarea "I want a good test setup for my site - help me create the fir"
type textarea "*"
type textarea "I want a good test setup for my site - help me create the firs"
type textarea "*"
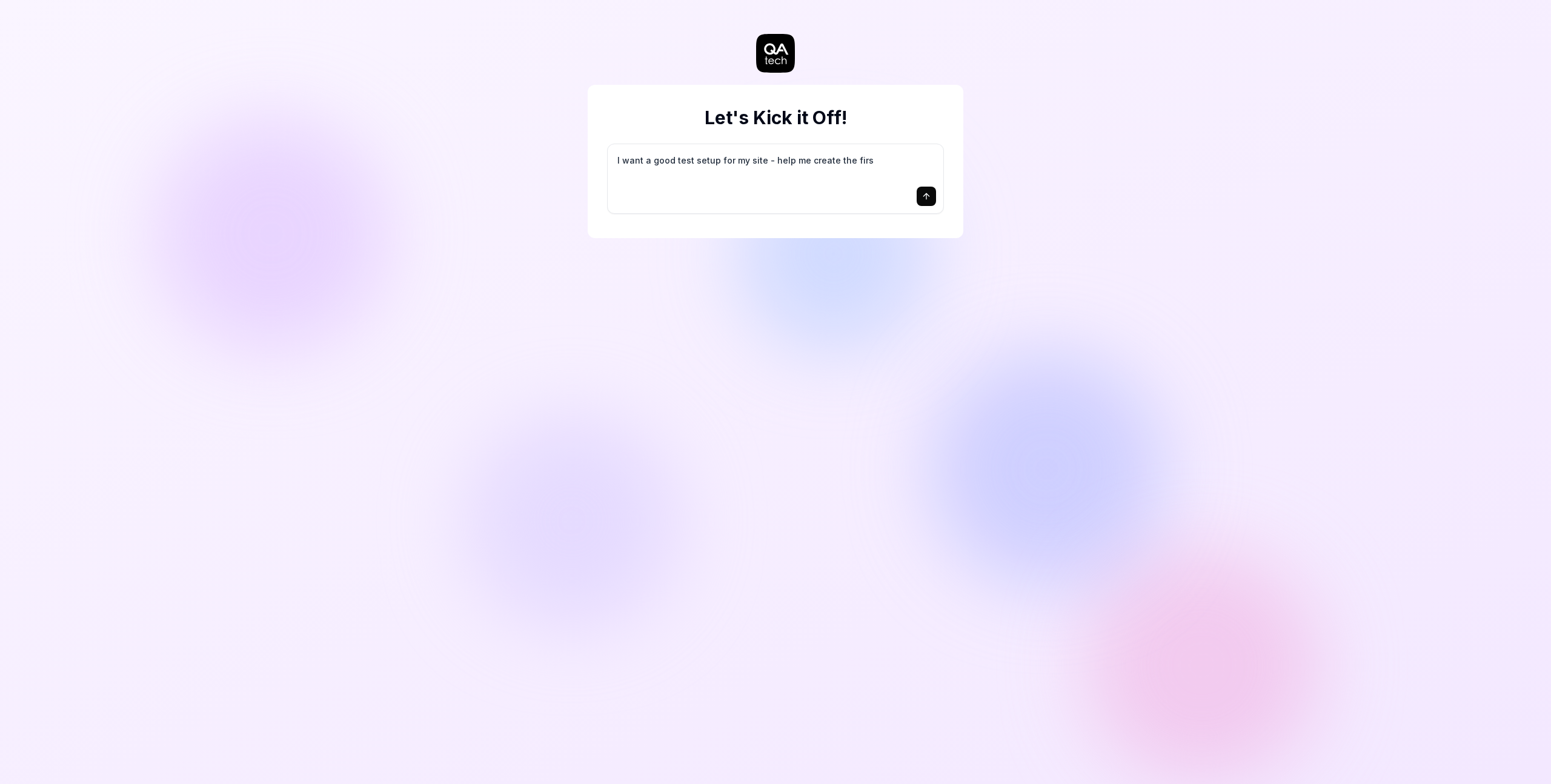
type textarea "I want a good test setup for my site - help me create the first"
type textarea "*"
type textarea "I want a good test setup for my site - help me create the first"
type textarea "*"
type textarea "I want a good test setup for my site - help me create the first 3"
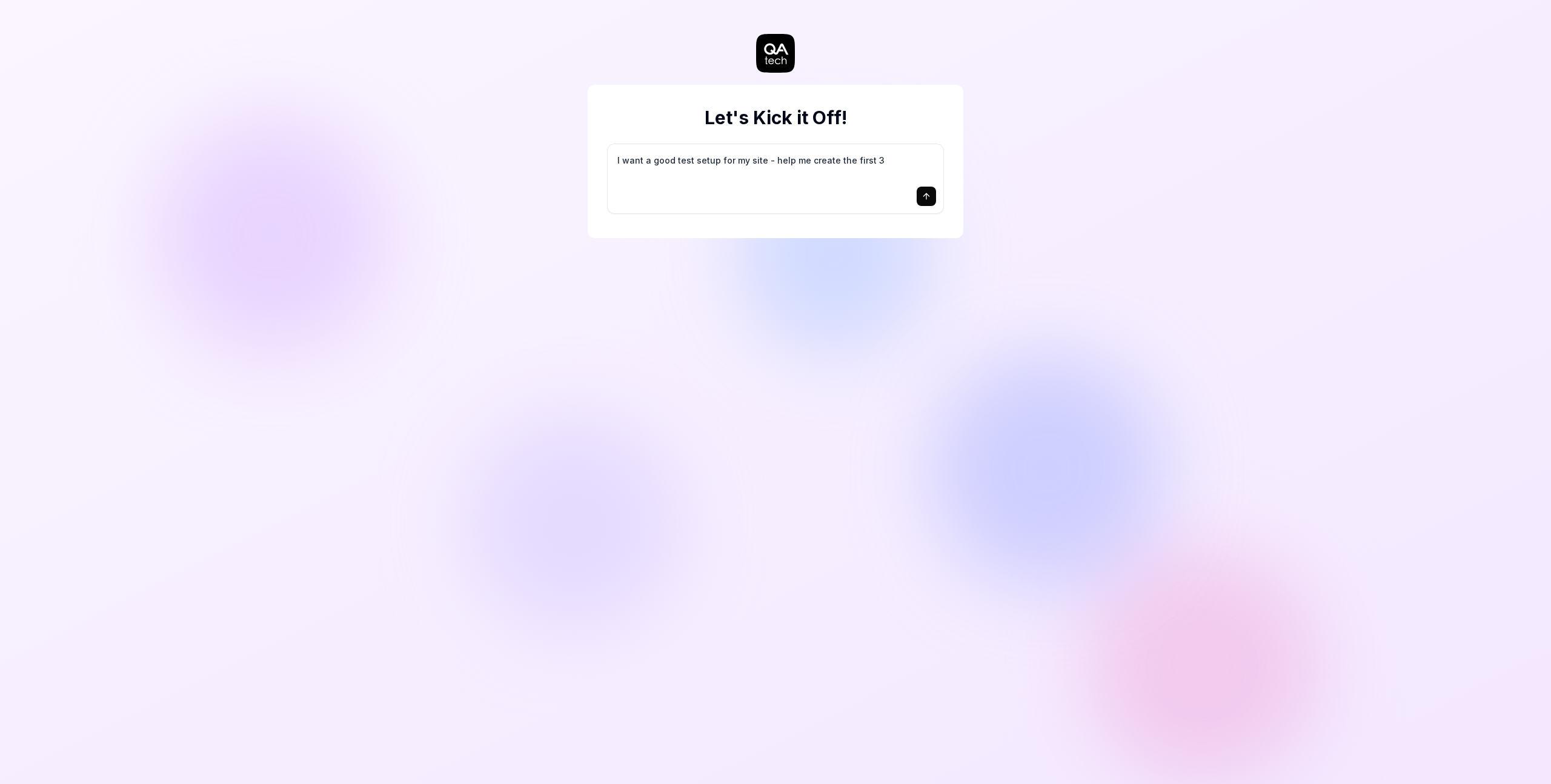
type textarea "*"
type textarea "I want a good test setup for my site - help me create the first 3-"
type textarea "*"
type textarea "I want a good test setup for my site - help me create the first 3-5"
type textarea "*"
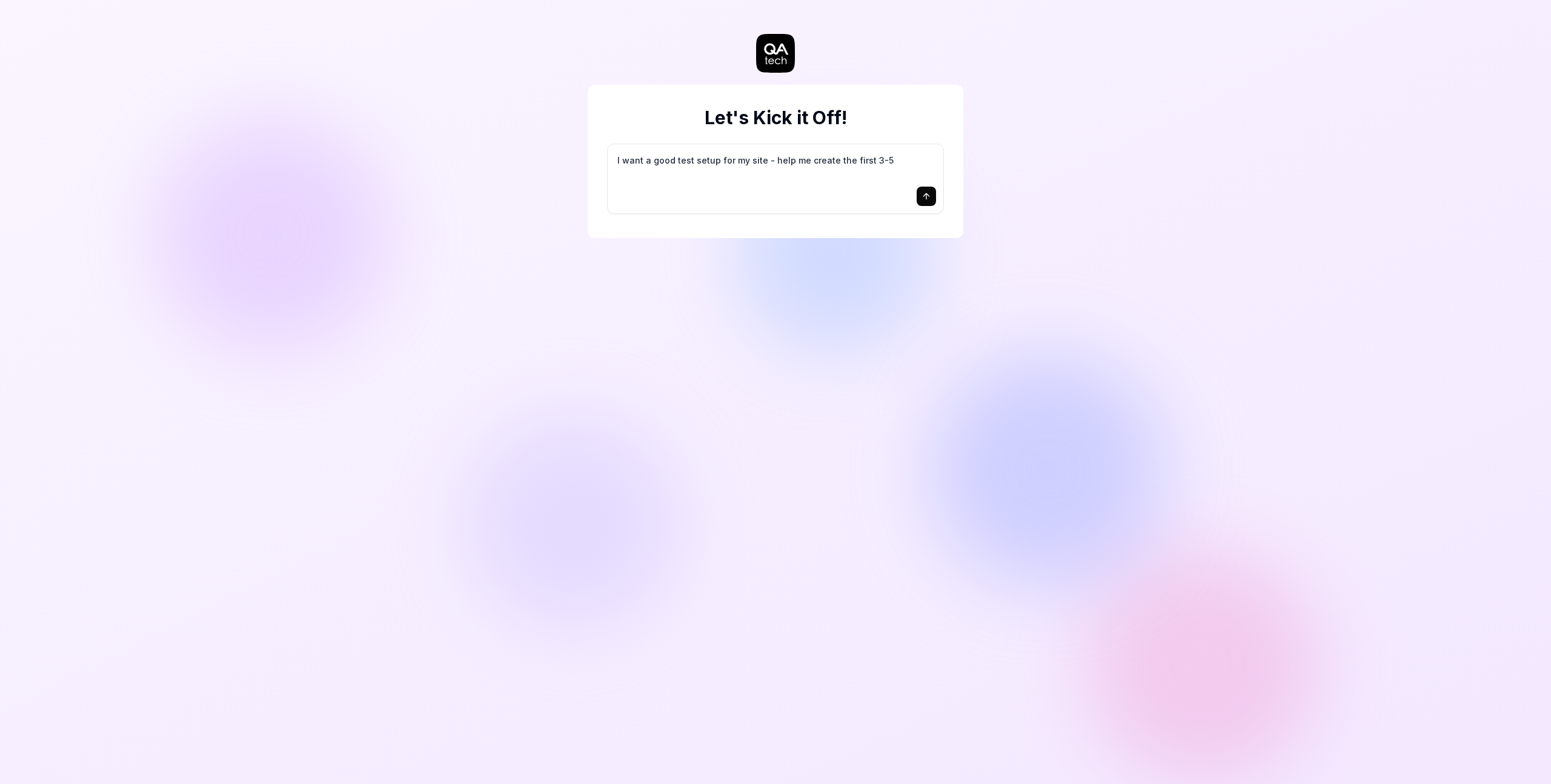
type textarea "I want a good test setup for my site - help me create the first 3-5"
type textarea "*"
type textarea "I want a good test setup for my site - help me create the first 3-5 t"
type textarea "*"
type textarea "I want a good test setup for my site - help me create the first 3-5 te"
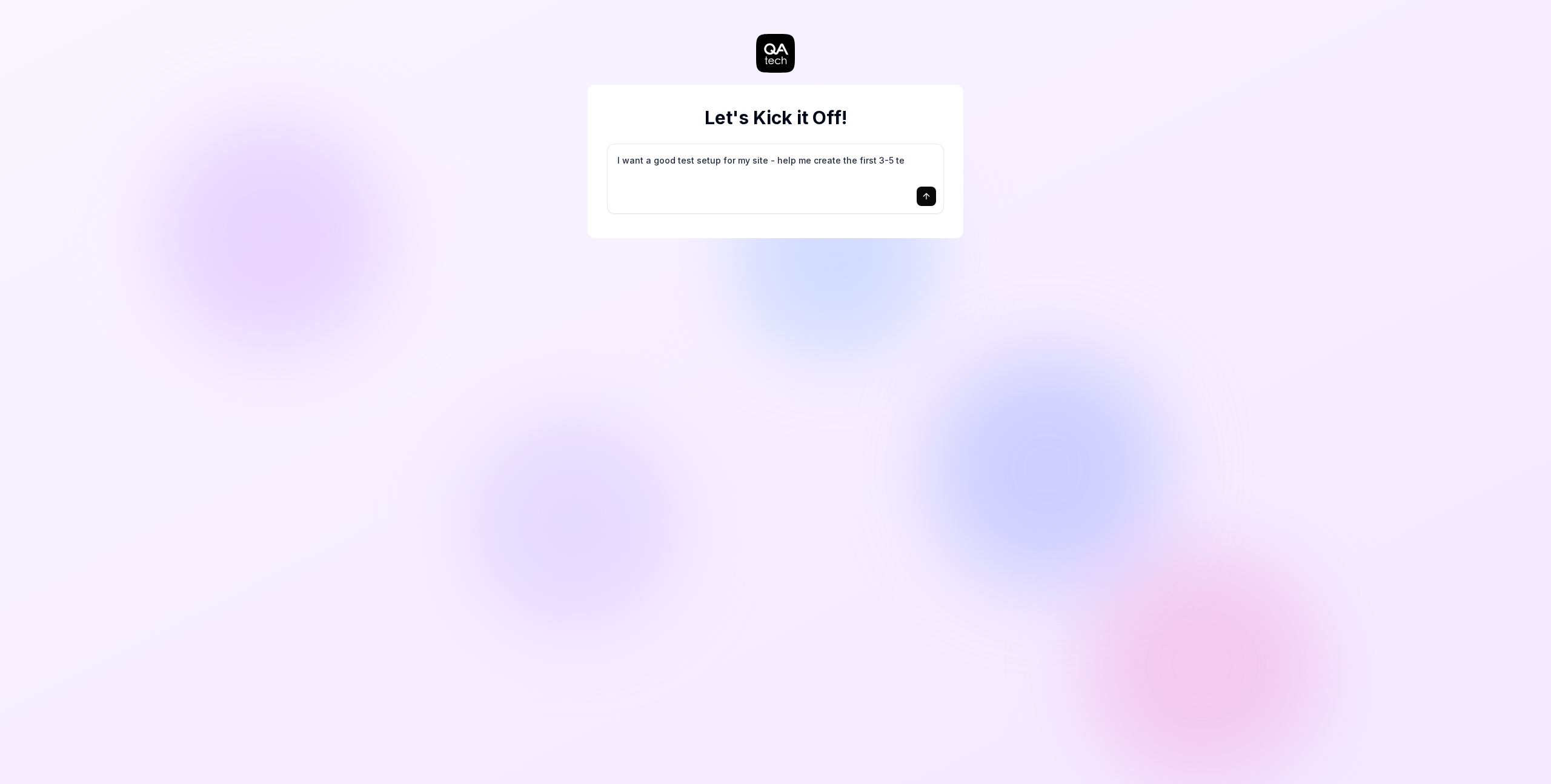
type textarea "*"
type textarea "I want a good test setup for my site - help me create the first 3-5 tes"
type textarea "*"
type textarea "I want a good test setup for my site - help me create the first 3-5 test"
type textarea "*"
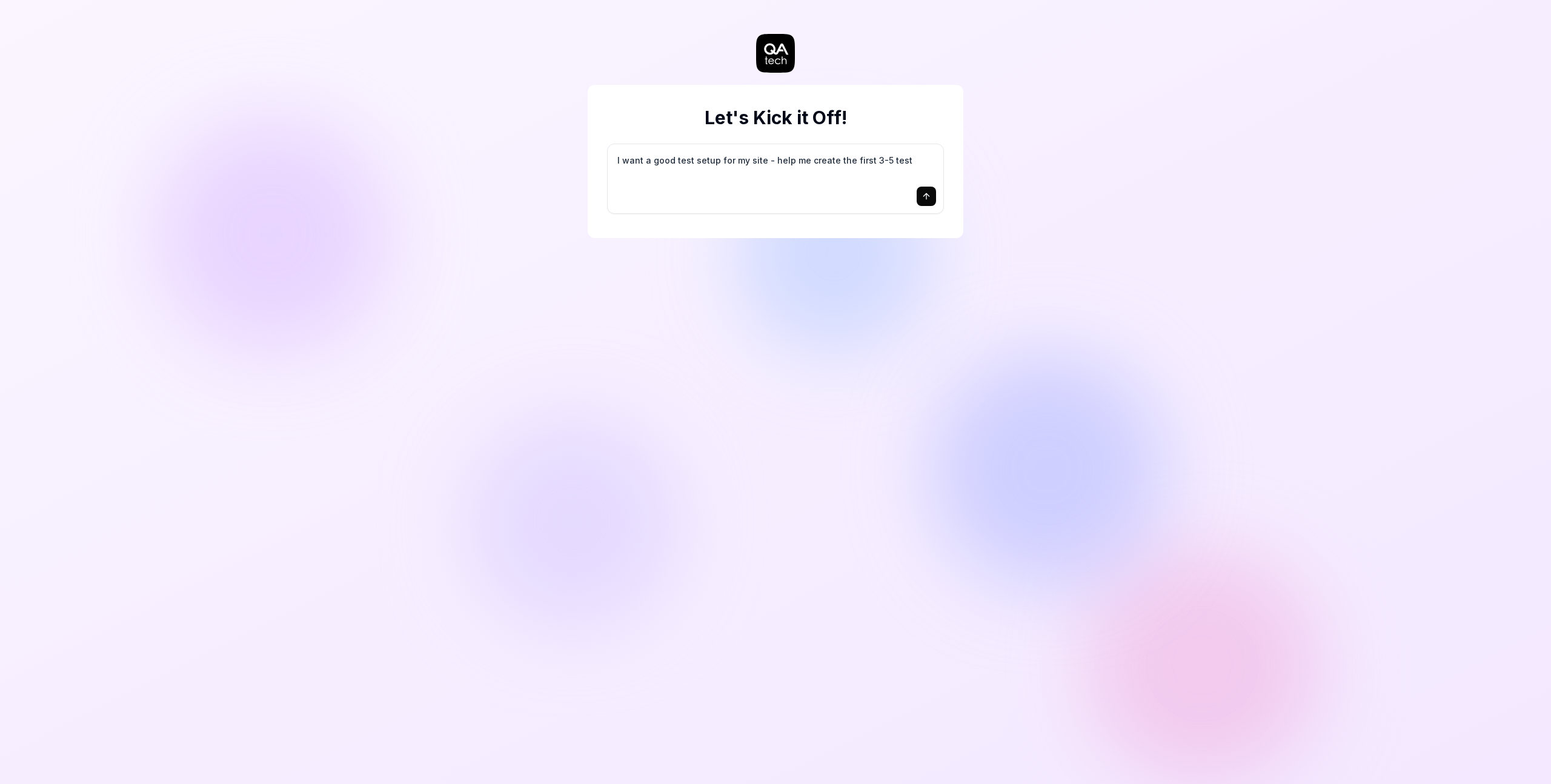
type textarea "I want a good test setup for my site - help me create the first 3-5 test"
type textarea "*"
type textarea "I want a good test setup for my site - help me create the first 3-5 test c"
type textarea "*"
type textarea "I want a good test setup for my site - help me create the first 3-5 test ca"
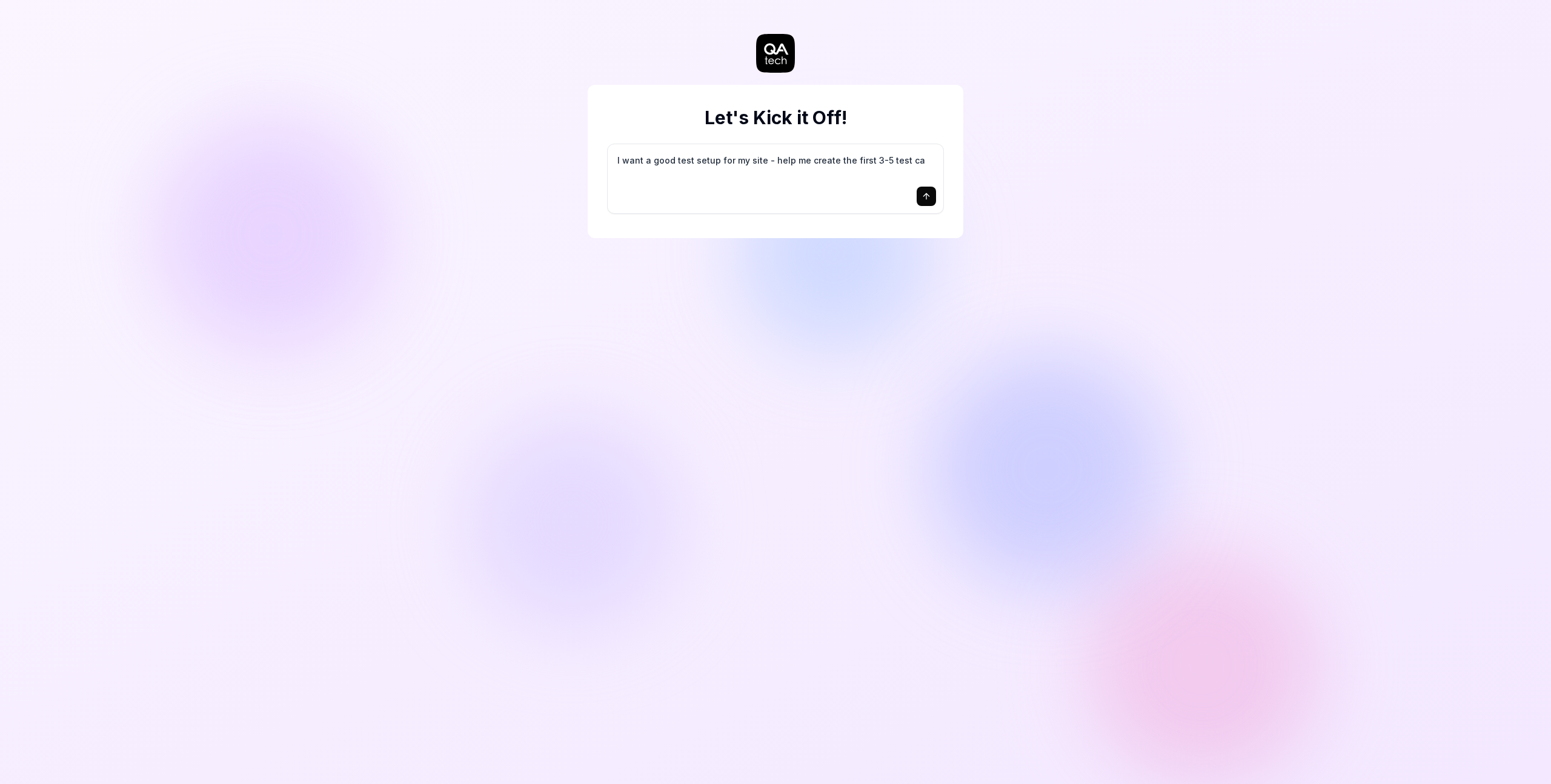
type textarea "*"
type textarea "I want a good test setup for my site - help me create the first 3-5 test cas"
type textarea "*"
type textarea "I want a good test setup for my site - help me create the first 3-5 test case"
type textarea "*"
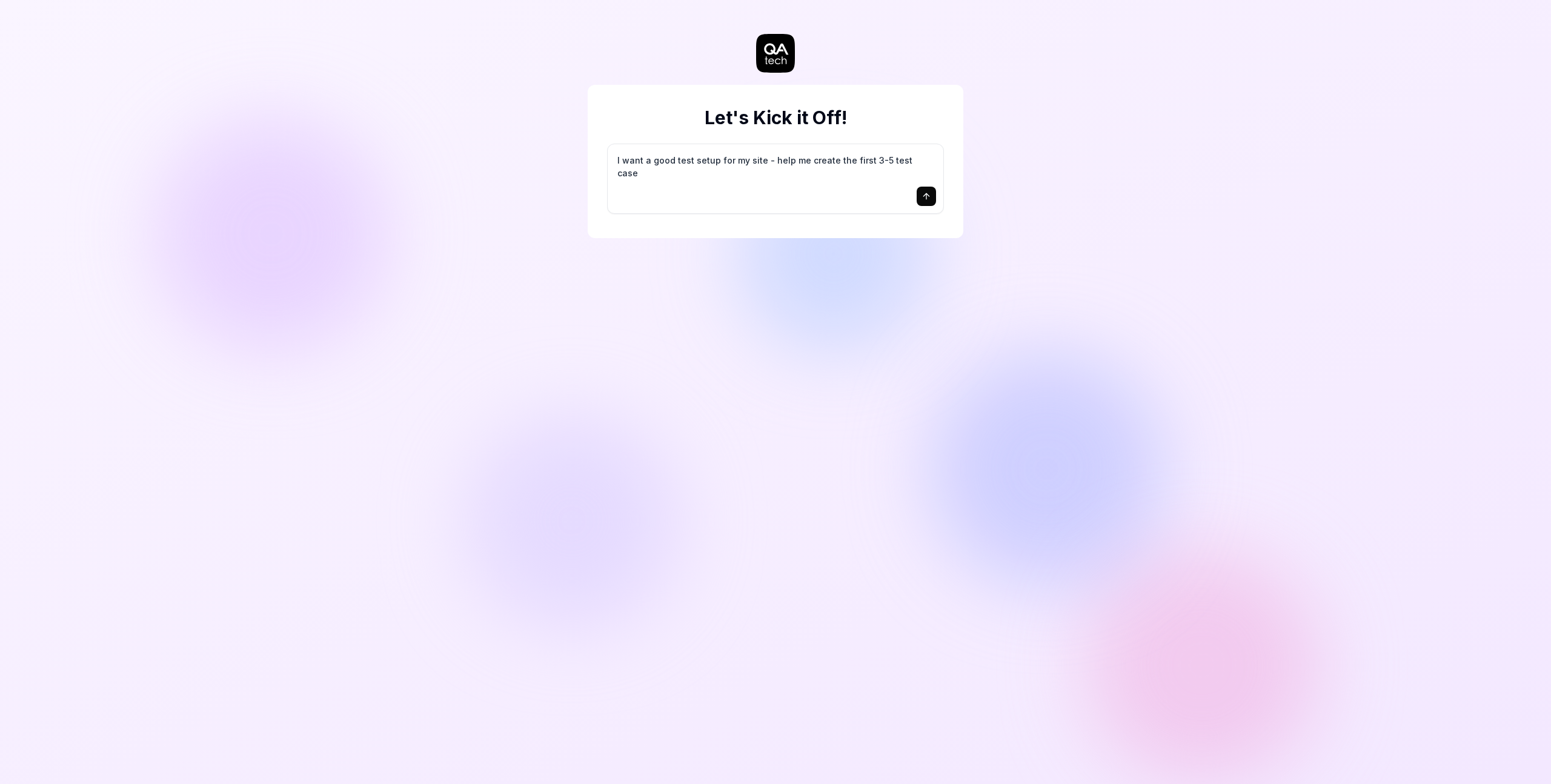
type textarea "I want a good test setup for my site - help me create the first 3-5 test cases"
click at [927, 200] on icon "submit" at bounding box center [926, 196] width 10 height 10
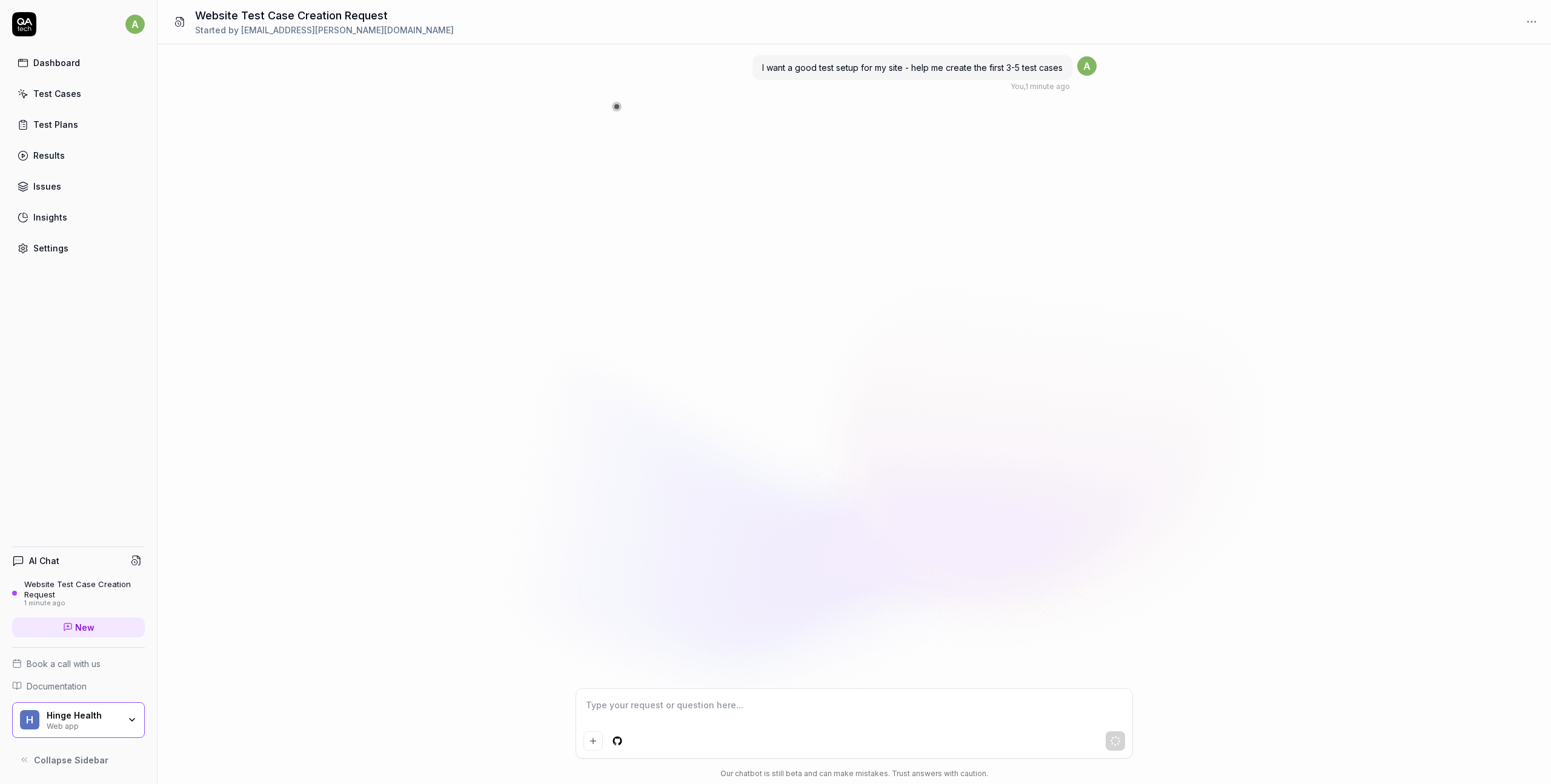
click at [77, 94] on div "Test Cases" at bounding box center [57, 93] width 48 height 13
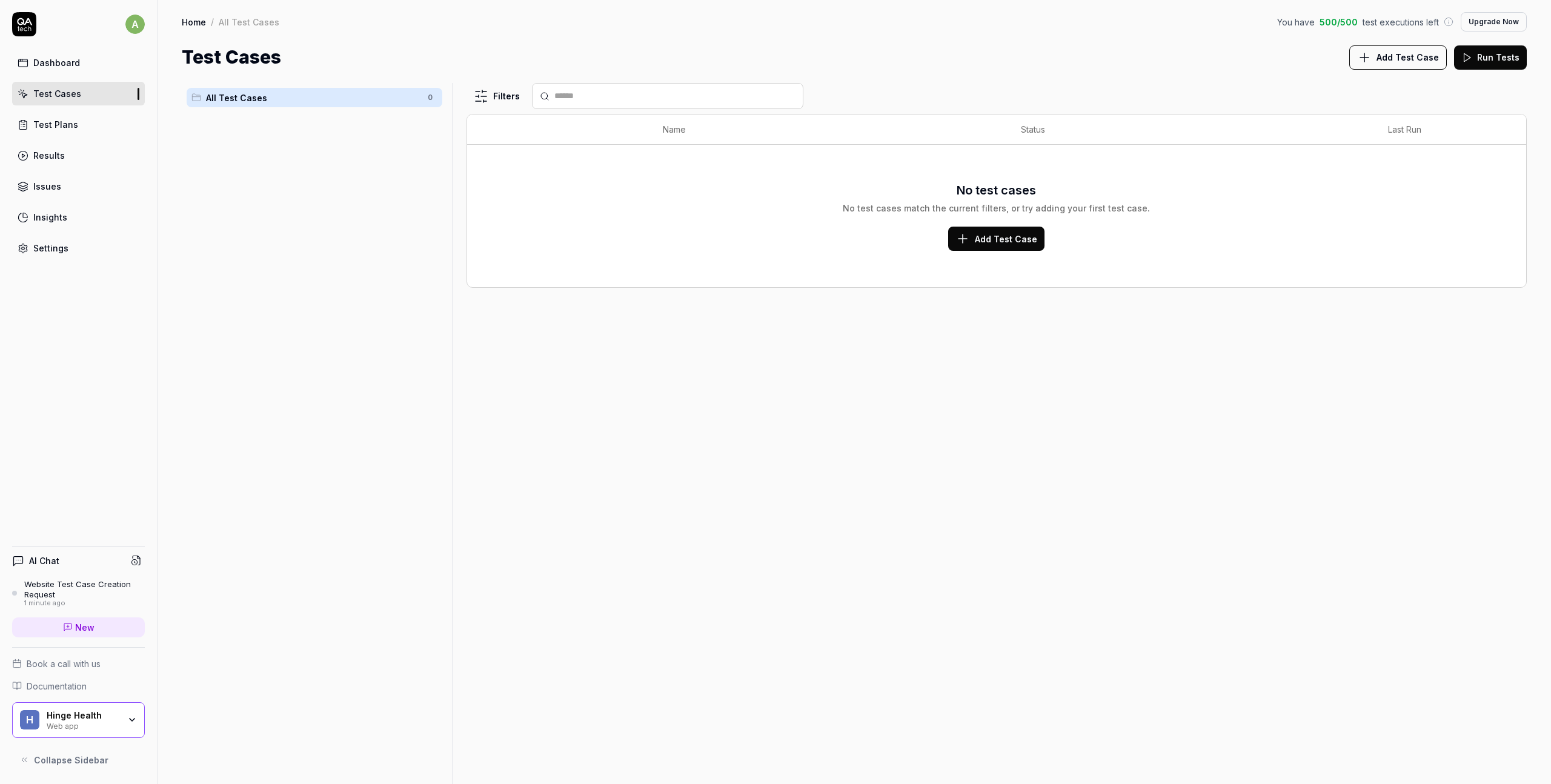
click at [95, 70] on link "Dashboard" at bounding box center [79, 62] width 133 height 24
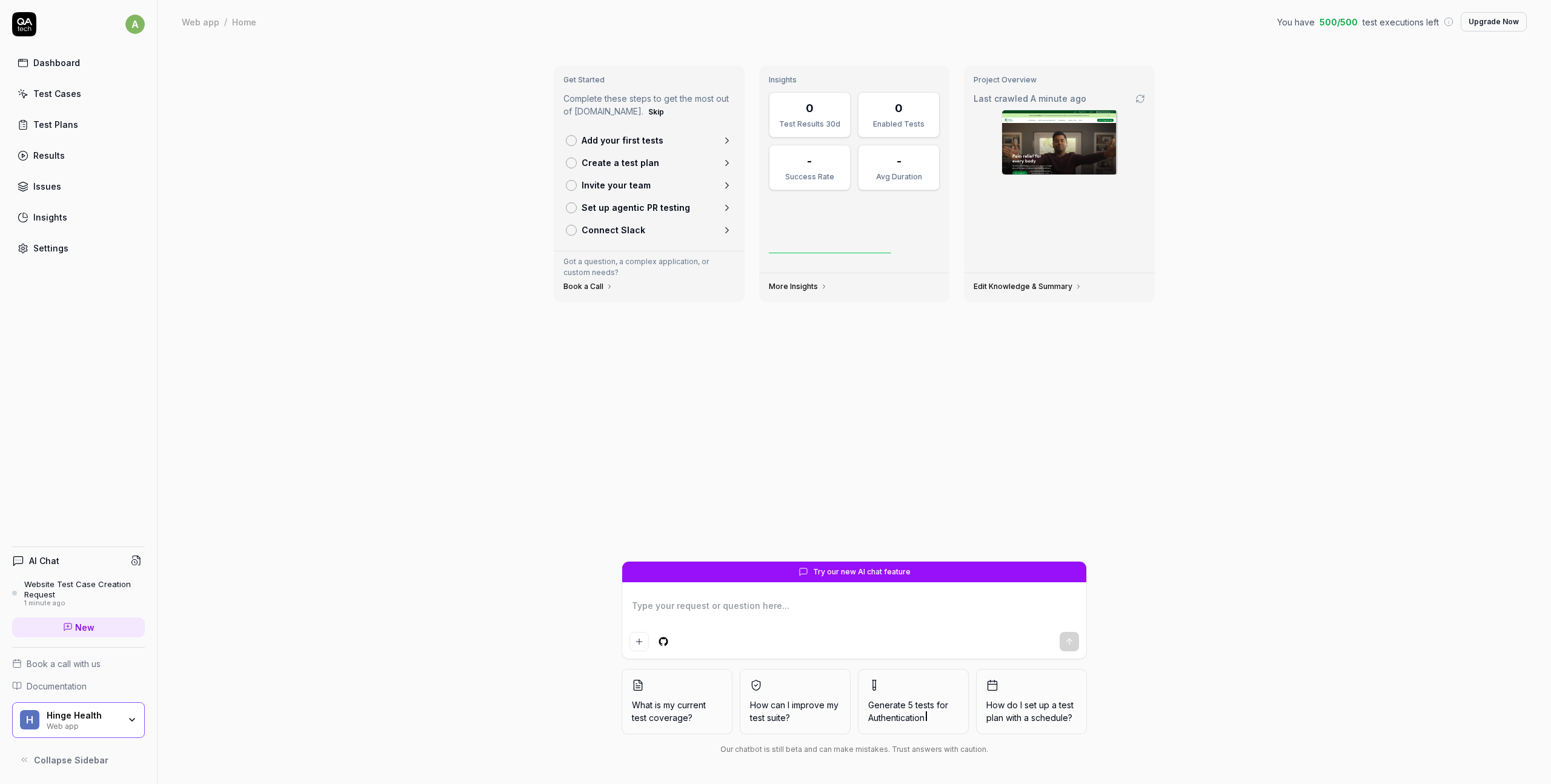
click at [71, 583] on div "Website Test Case Creation Request" at bounding box center [84, 589] width 120 height 20
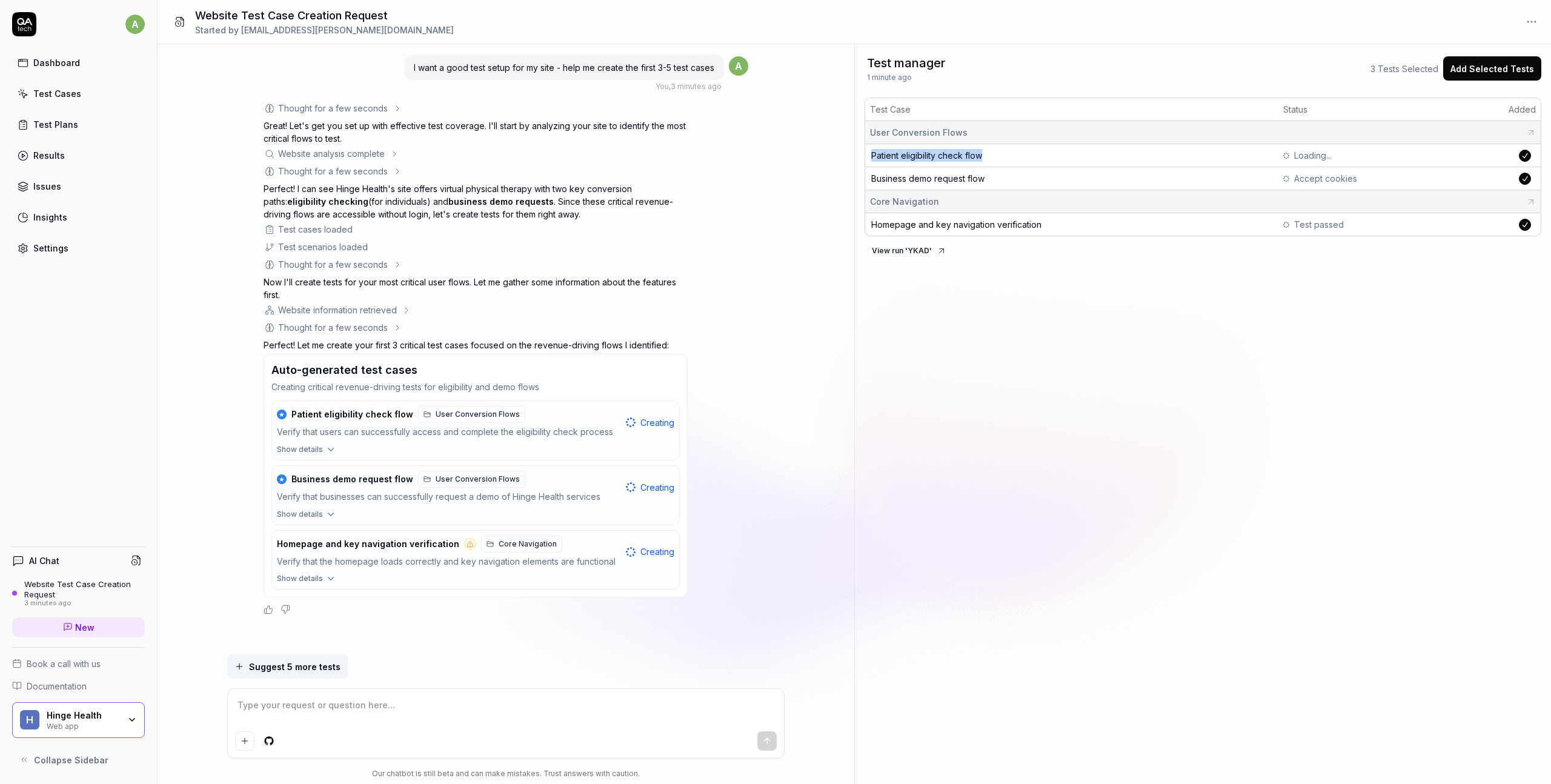
click at [969, 154] on span "Patient eligibility check flow" at bounding box center [926, 155] width 111 height 10
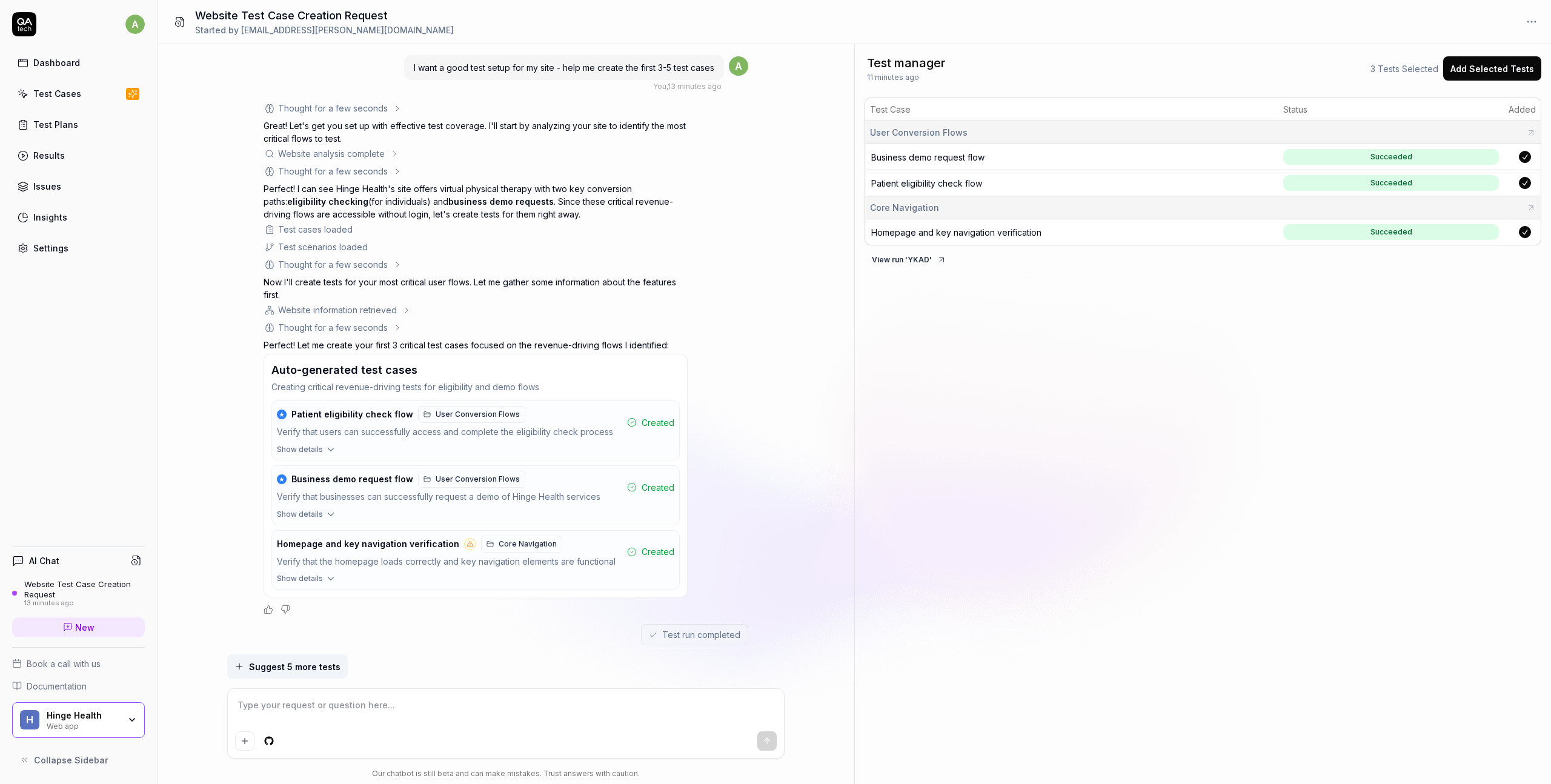
scroll to position [165, 0]
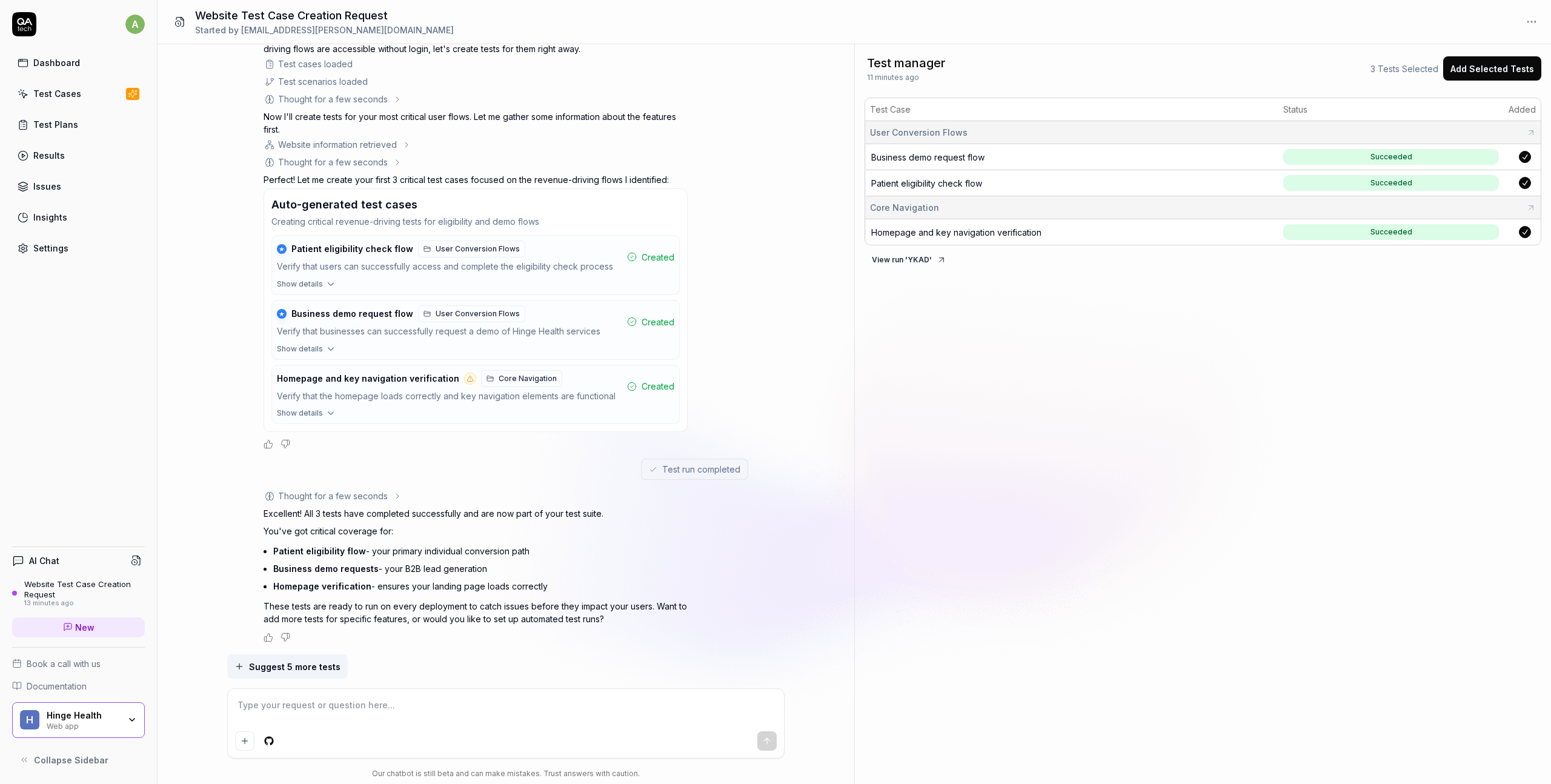
click at [936, 205] on div "Core Navigation" at bounding box center [1203, 207] width 666 height 13
click at [374, 710] on textarea at bounding box center [505, 711] width 541 height 30
type textarea "*"
type textarea "C"
type textarea "*"
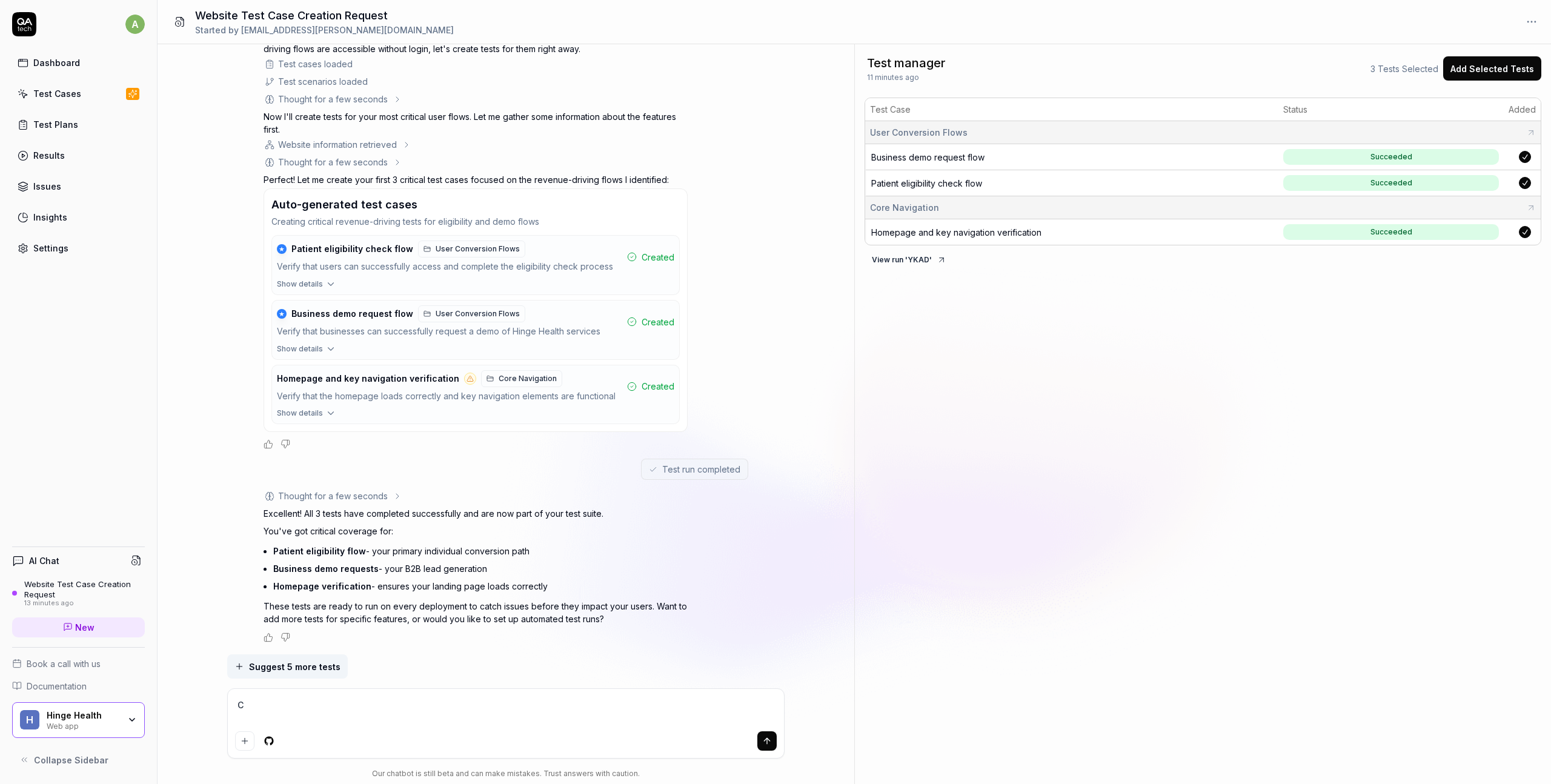
type textarea "Cr"
type textarea "*"
type textarea "Cre"
type textarea "*"
type textarea "Crea"
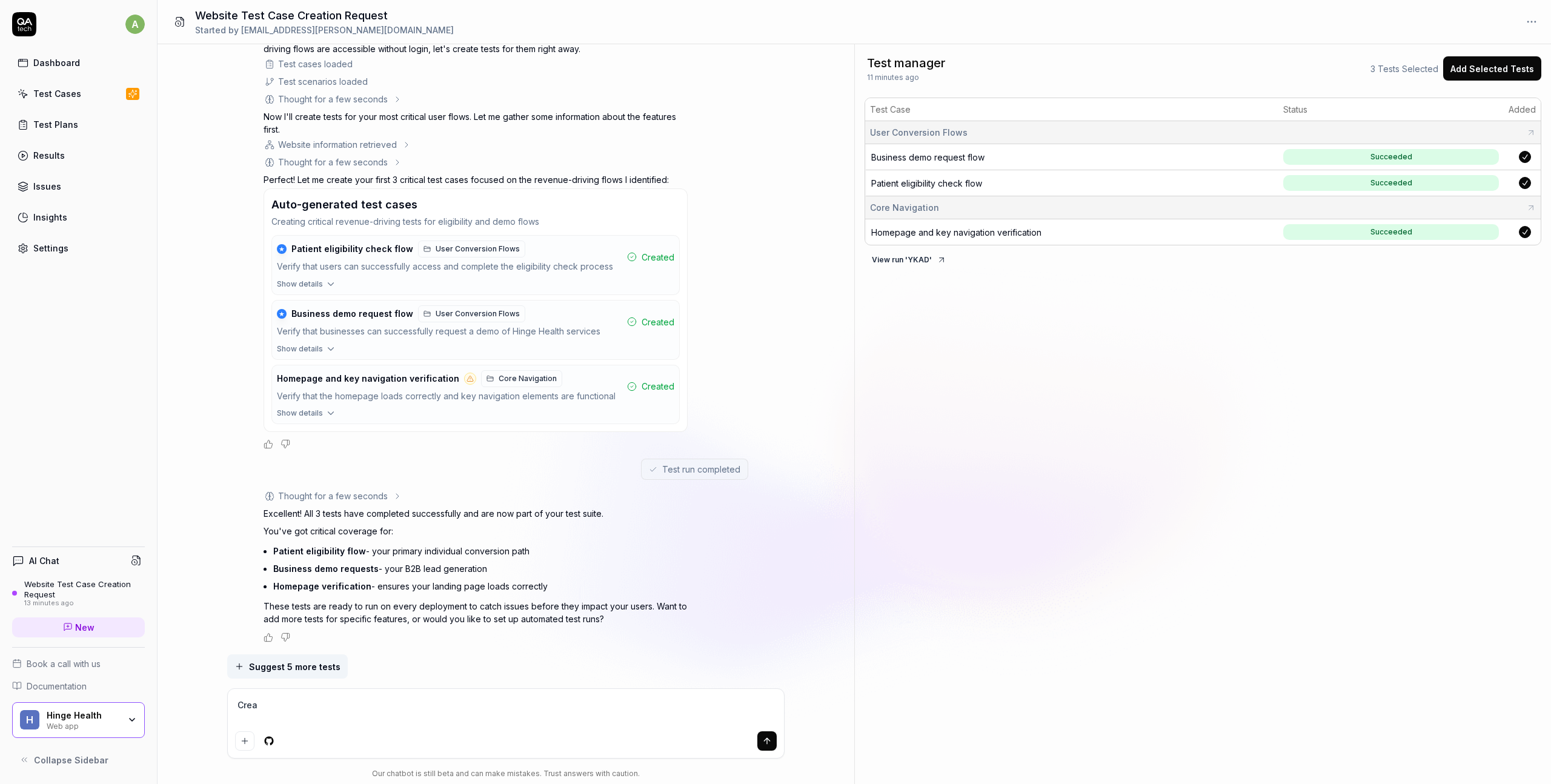
type textarea "*"
type textarea "Creat"
type textarea "*"
type textarea "Create"
type textarea "*"
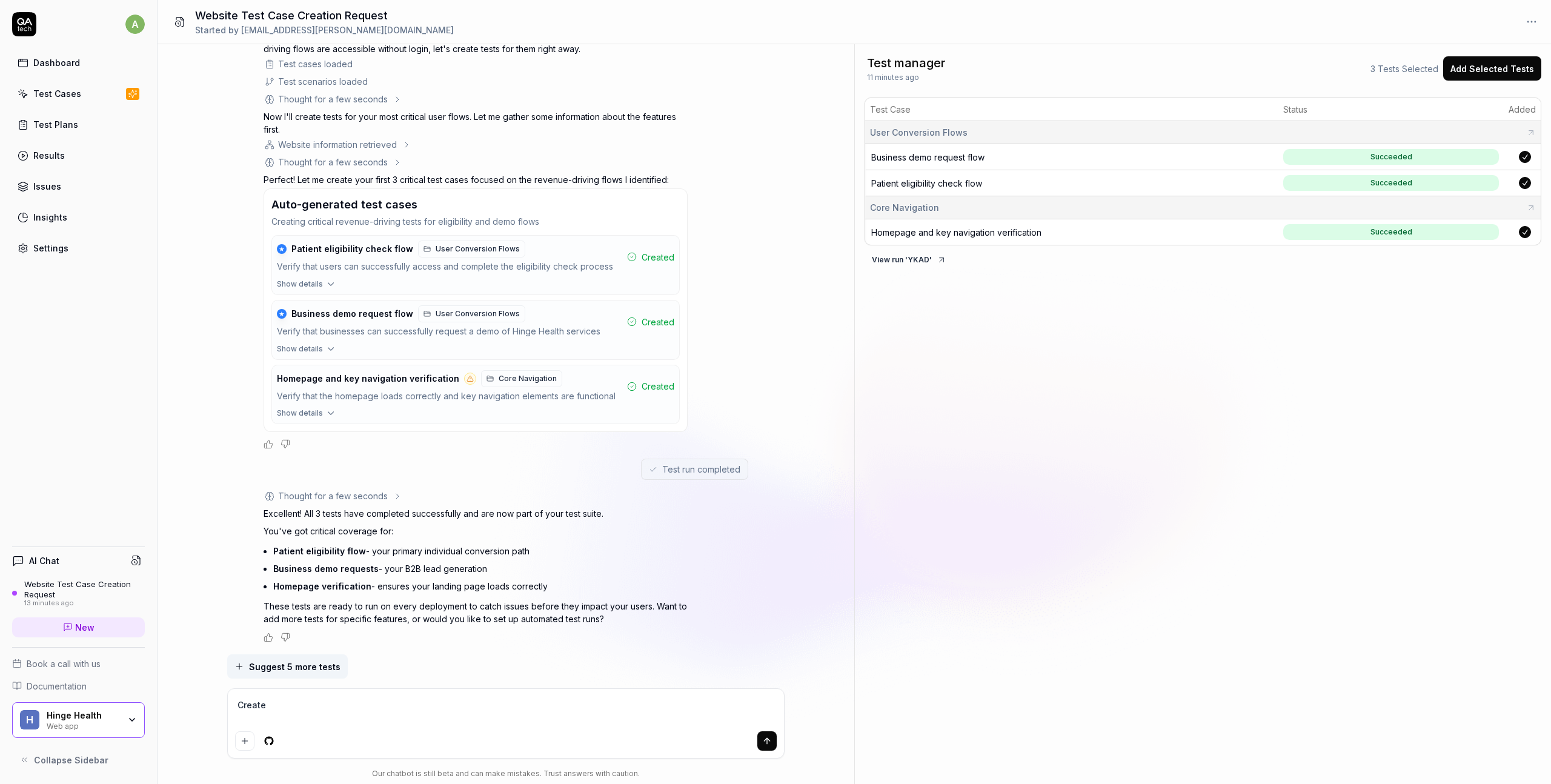
type textarea "Create a"
type textarea "*"
type textarea "Create a"
type textarea "*"
type textarea "Create a t"
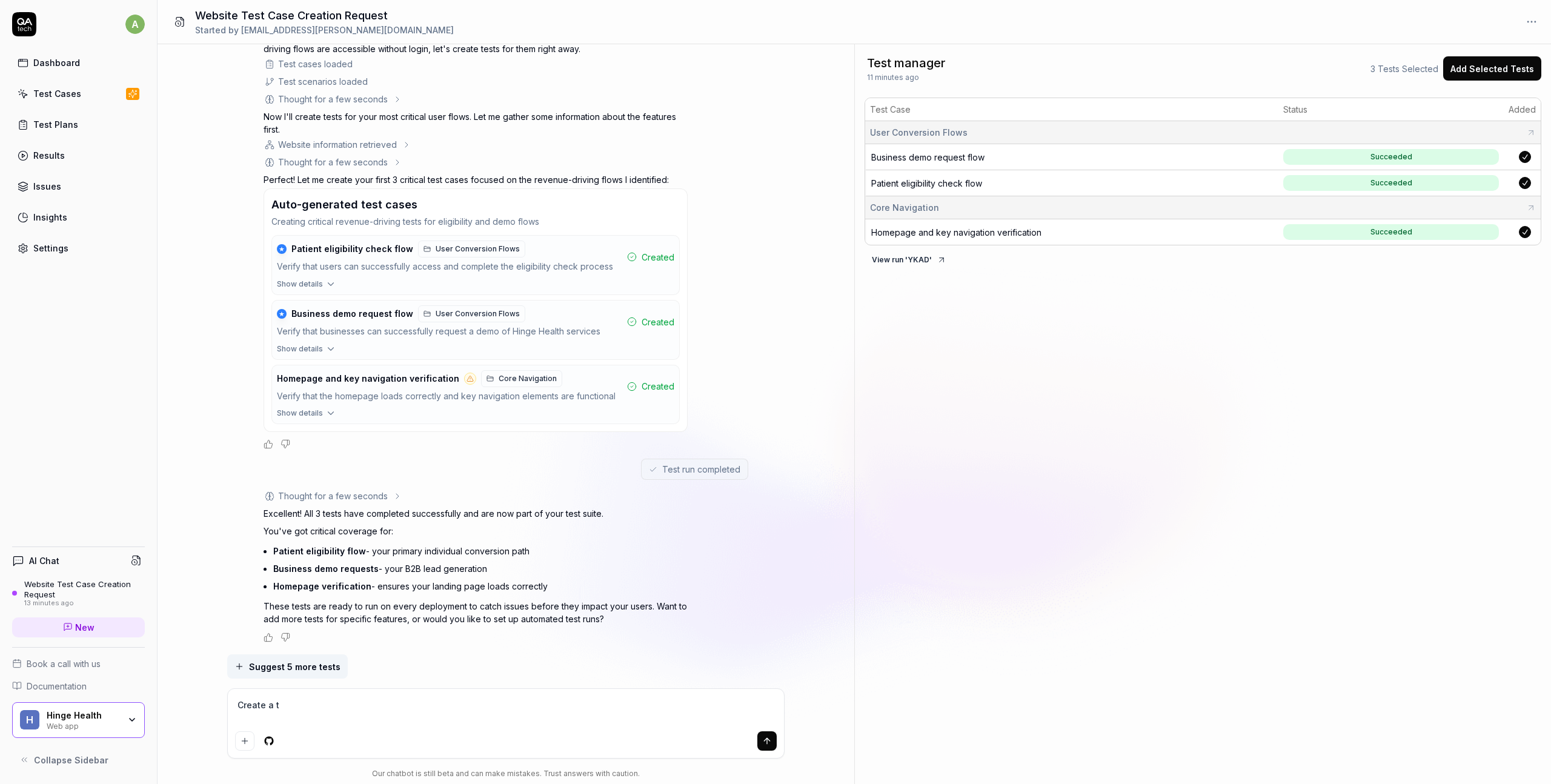
type textarea "*"
type textarea "Create a te"
type textarea "*"
type textarea "Create a tes"
type textarea "*"
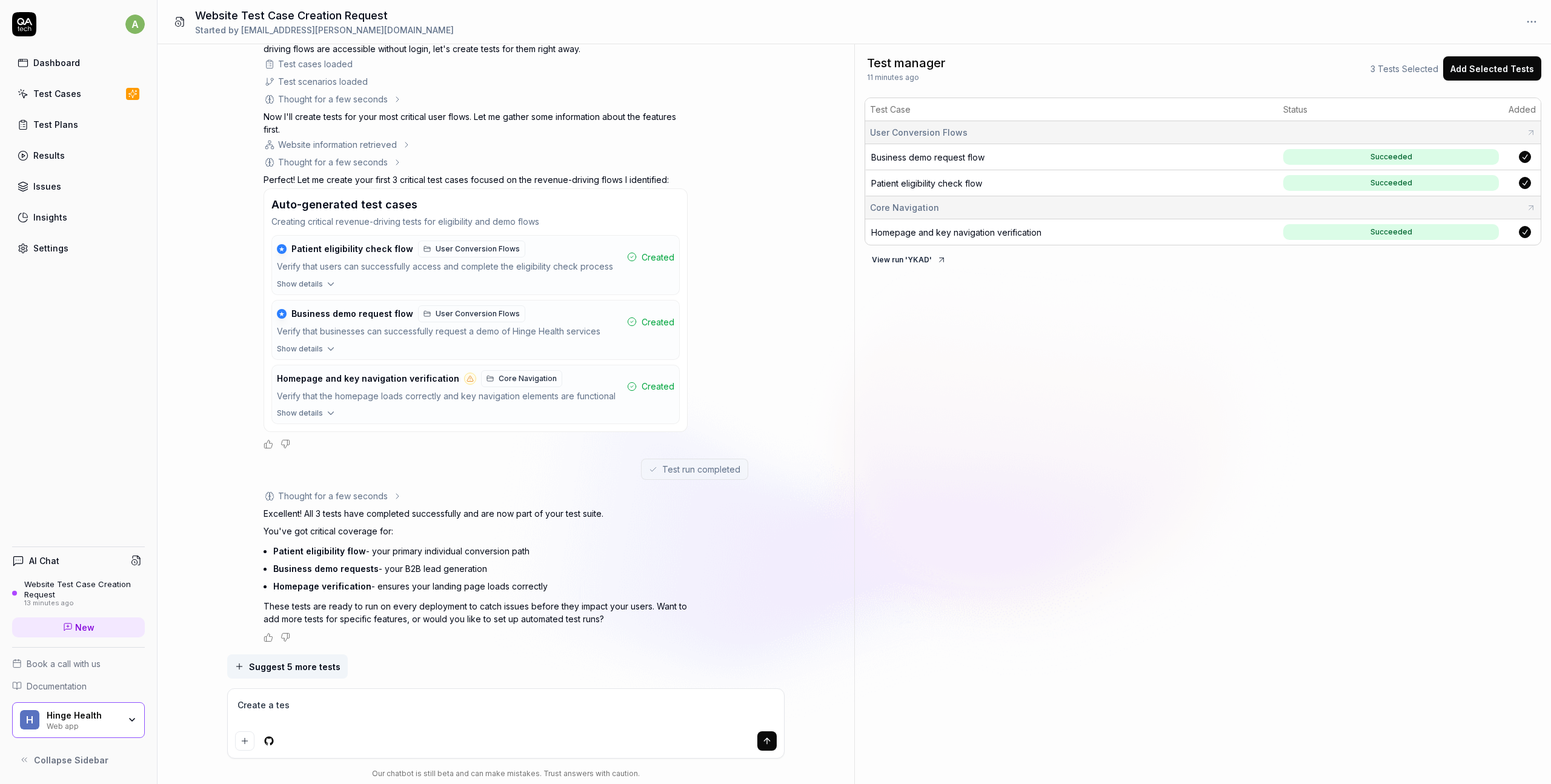
type textarea "Create a test"
type textarea "*"
type textarea "Create a test"
type textarea "*"
type textarea "Create a test p"
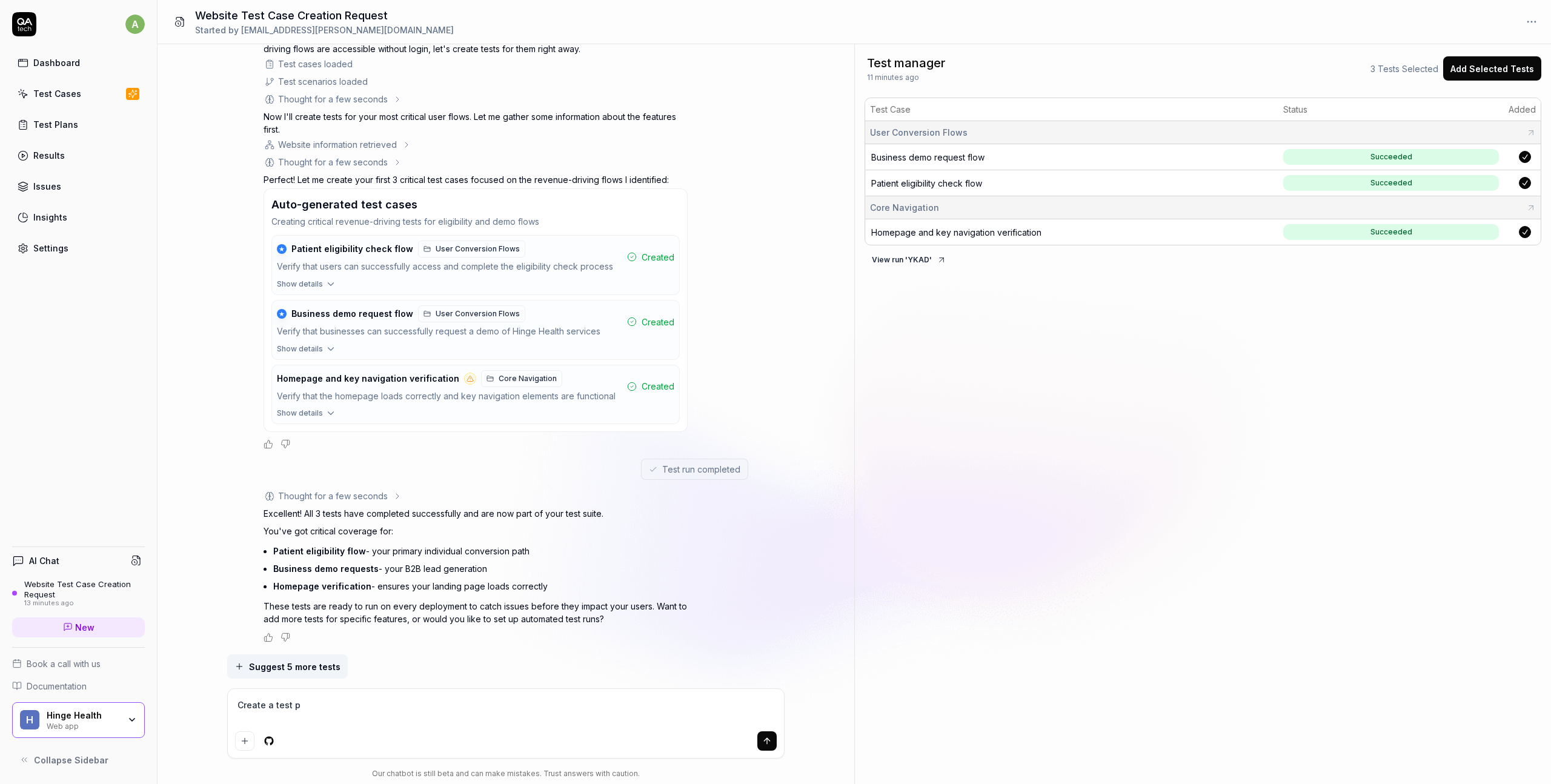
type textarea "*"
type textarea "Create a test pl"
type textarea "*"
type textarea "Create a test pla"
type textarea "*"
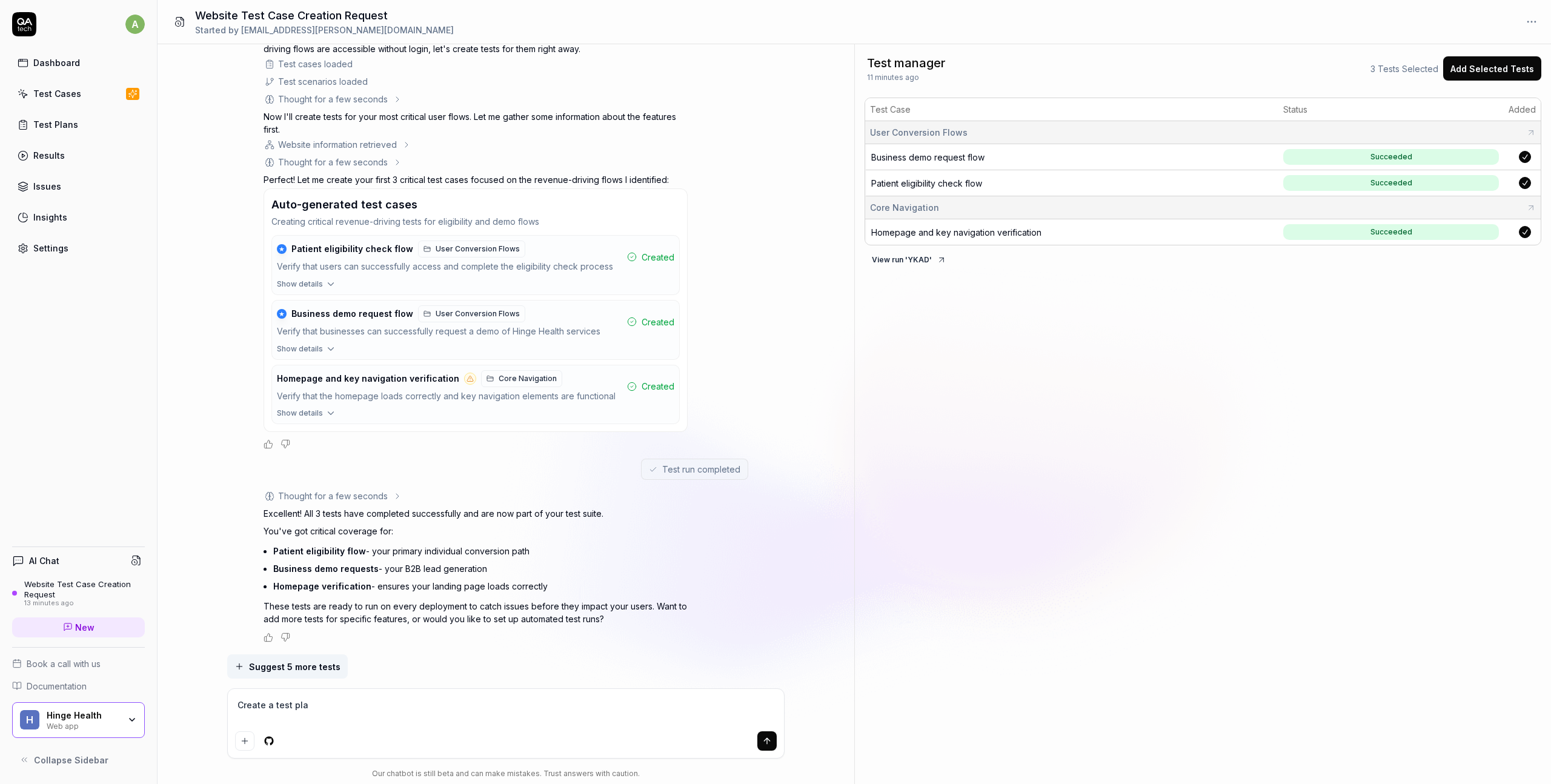
type textarea "Create a test plan"
type textarea "*"
type textarea "Create a test plan"
type textarea "*"
type textarea "Create a test plan wh"
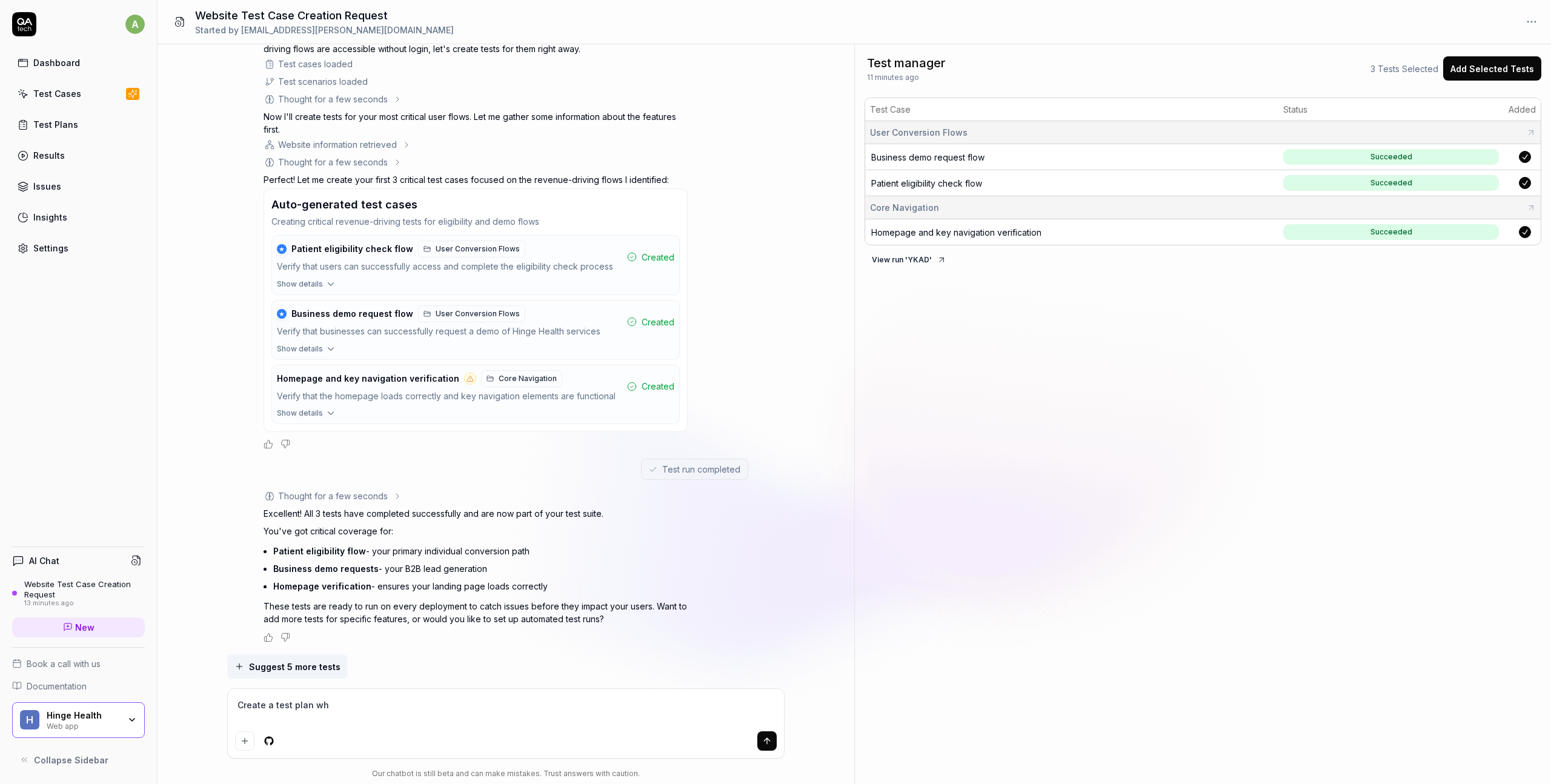
type textarea "*"
type textarea "Create a test plan whe"
type textarea "*"
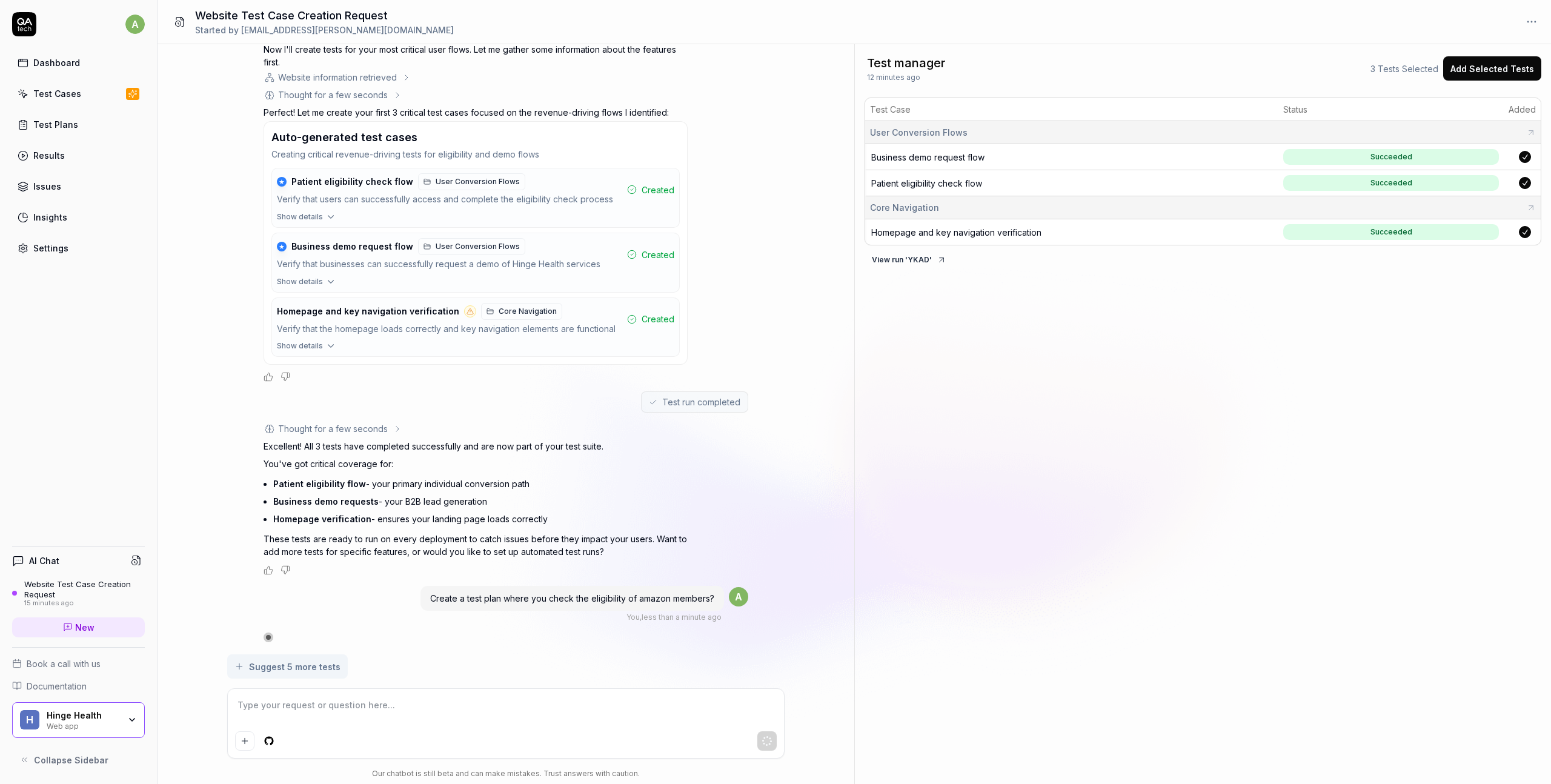
scroll to position [556, 0]
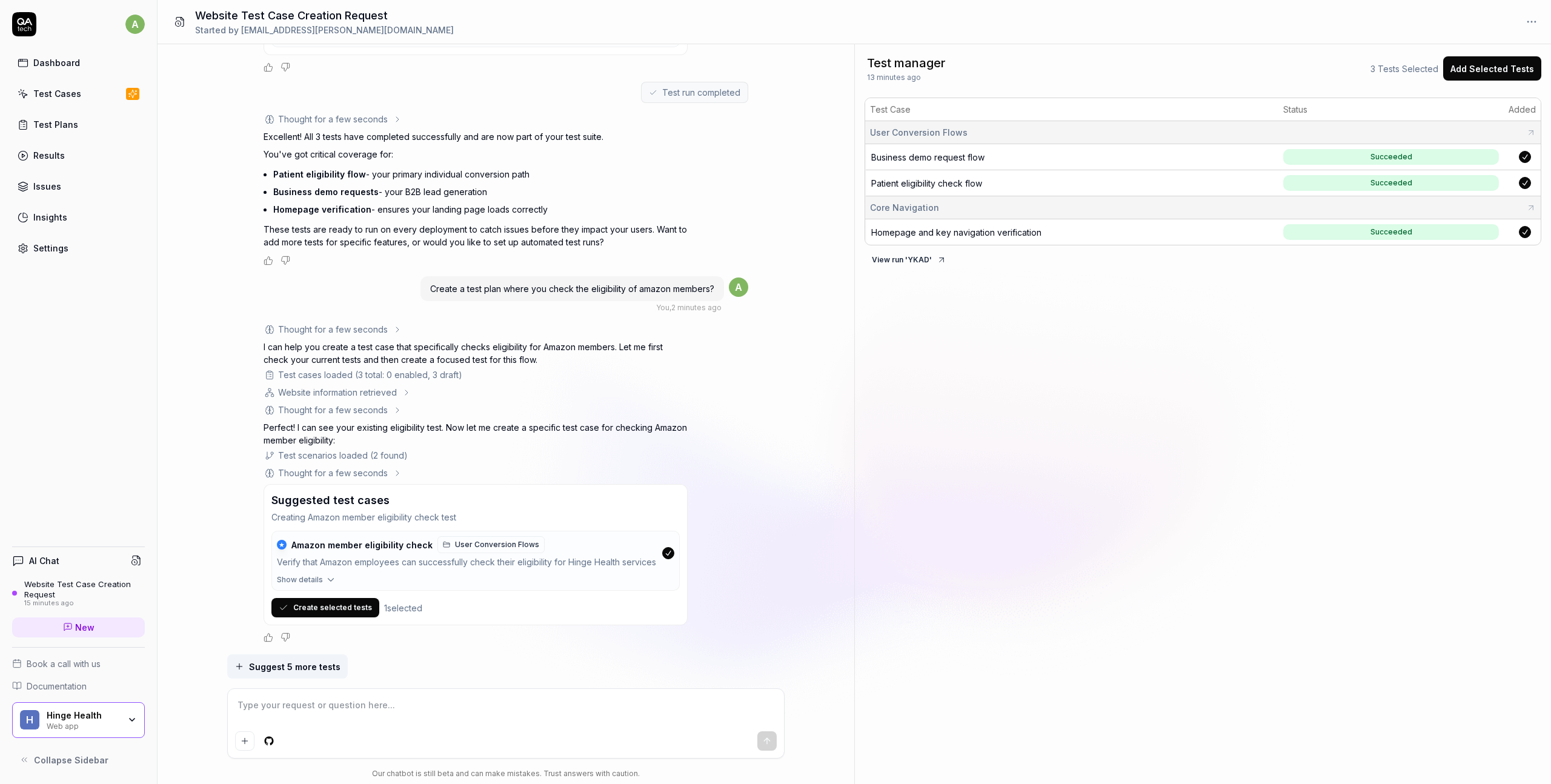
click at [326, 610] on button "Create selected tests" at bounding box center [325, 608] width 108 height 19
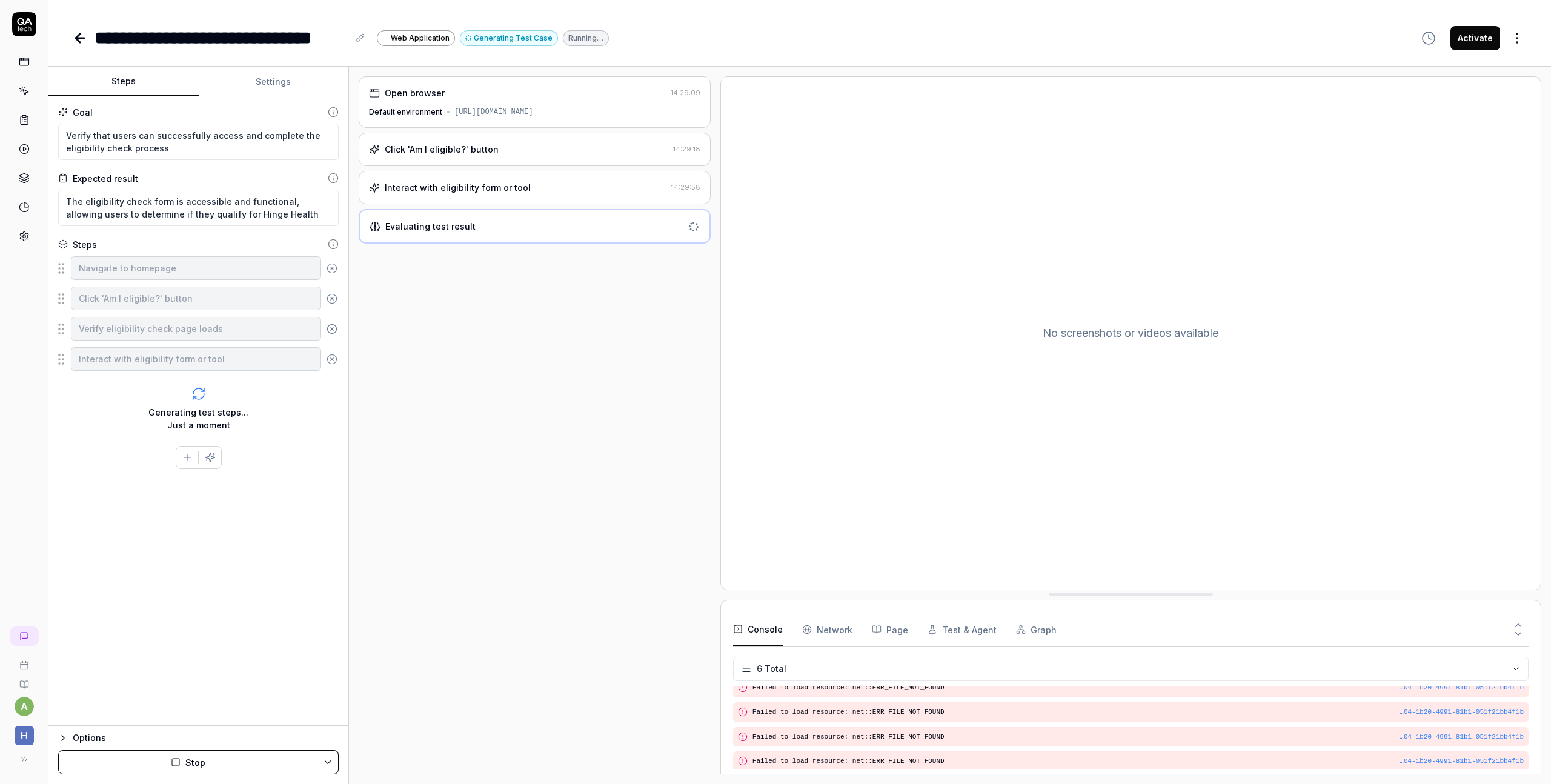
scroll to position [59, 0]
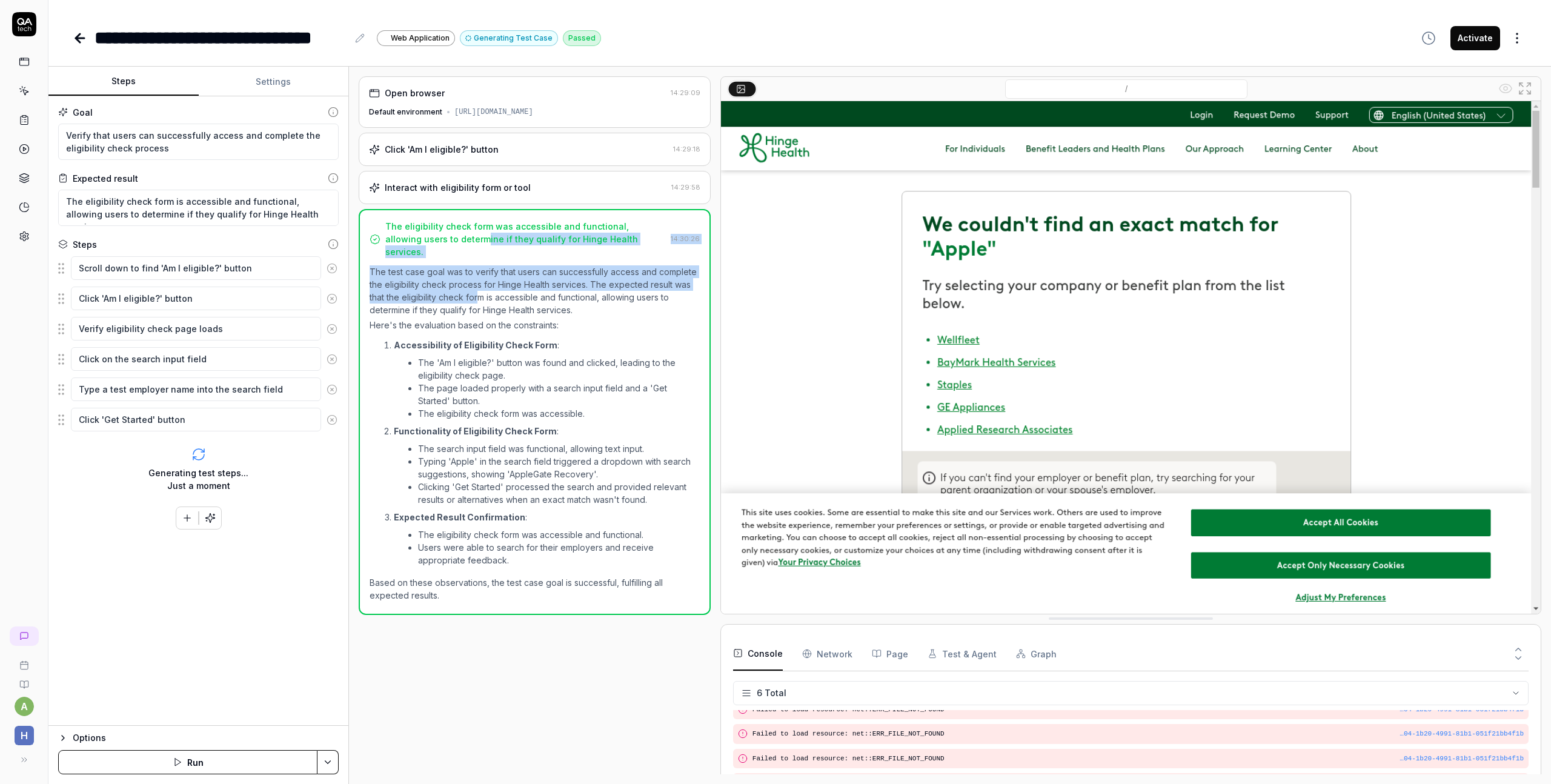
drag, startPoint x: 448, startPoint y: 241, endPoint x: 477, endPoint y: 286, distance: 53.5
click at [477, 286] on div "The eligibility check form was accessible and functional, allowing users to det…" at bounding box center [534, 412] width 352 height 406
click at [81, 39] on icon at bounding box center [80, 38] width 15 height 15
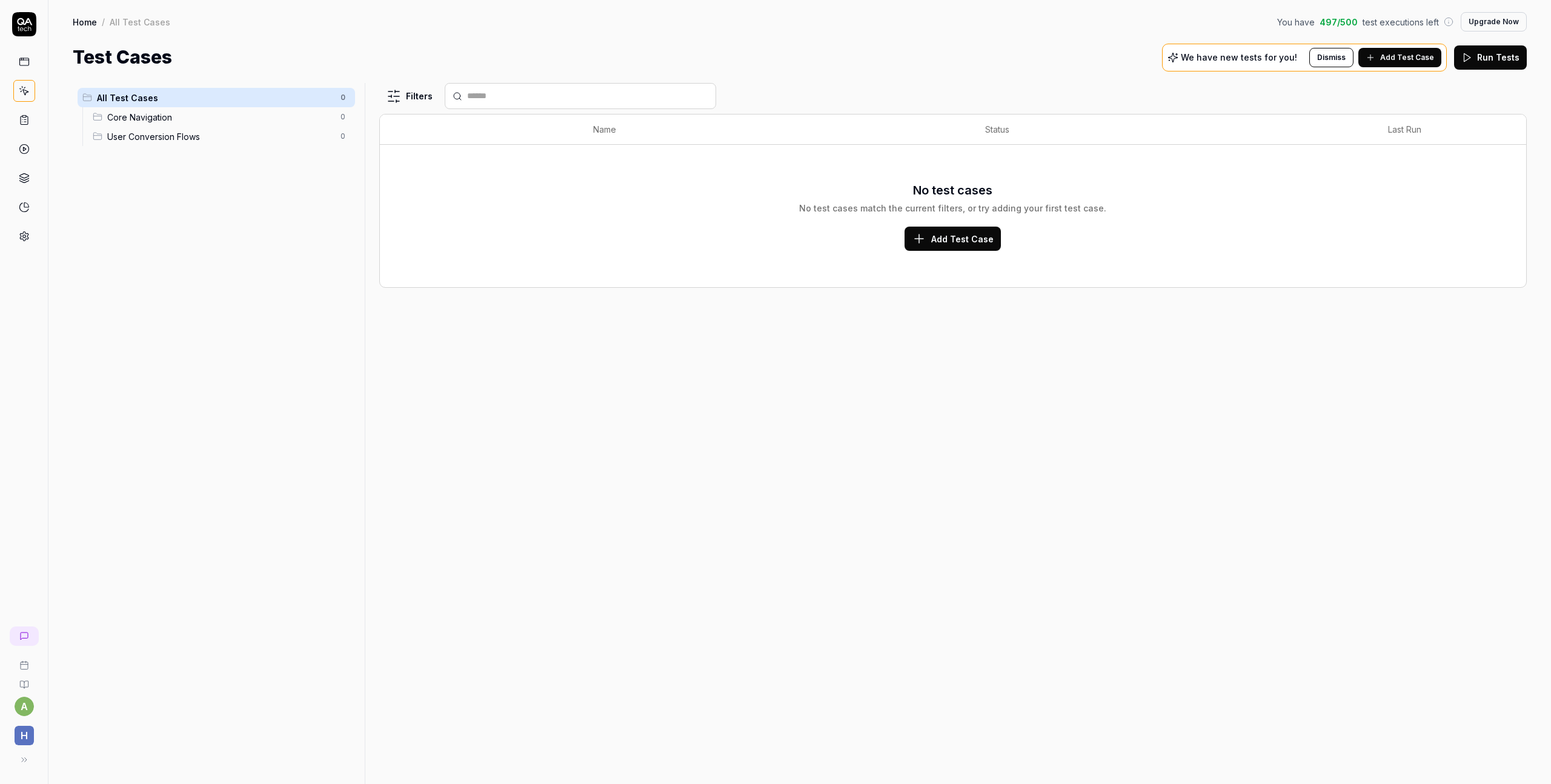
click at [31, 64] on link at bounding box center [24, 62] width 22 height 22
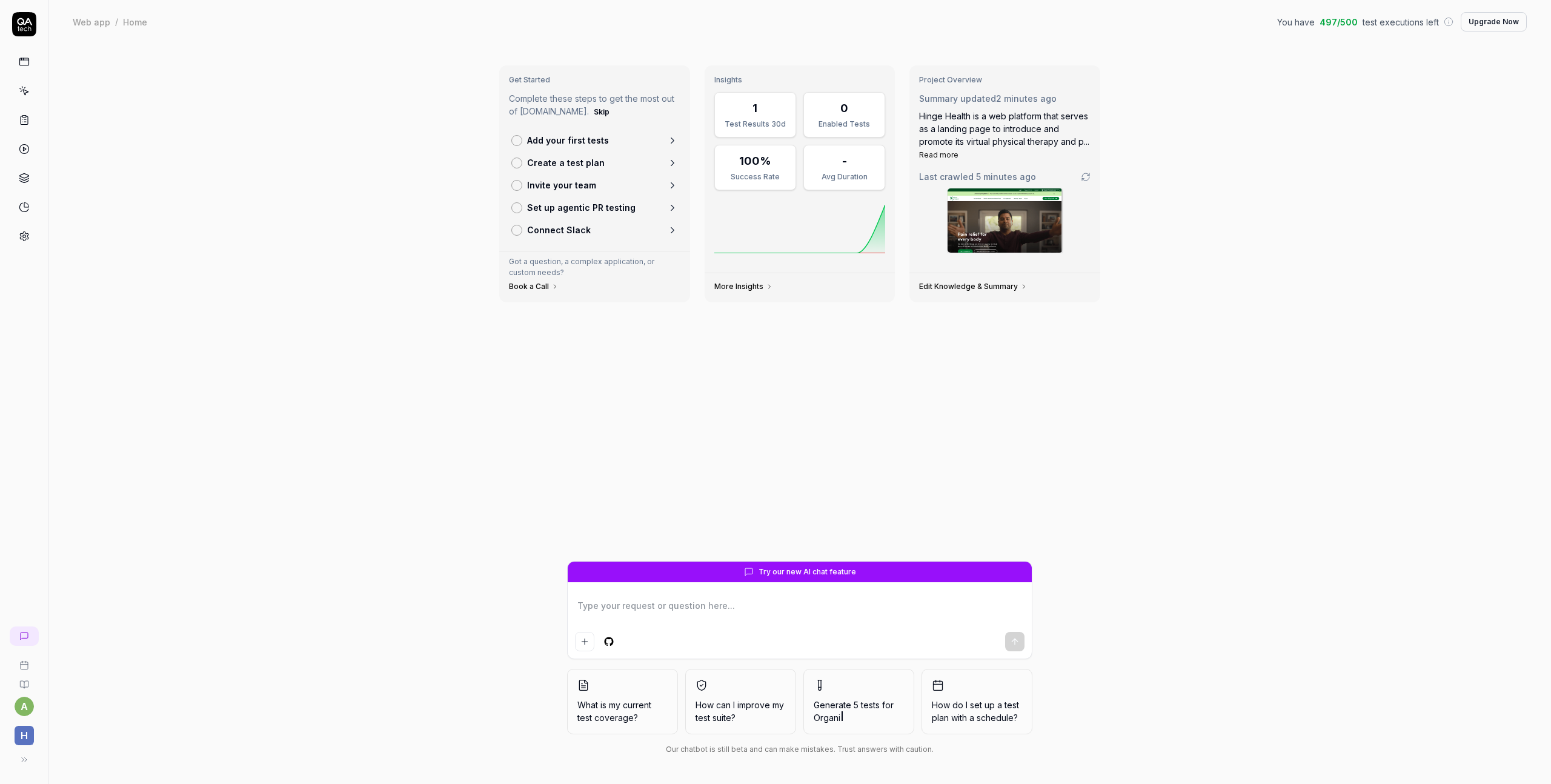
type textarea "*"
